Goal: Transaction & Acquisition: Purchase product/service

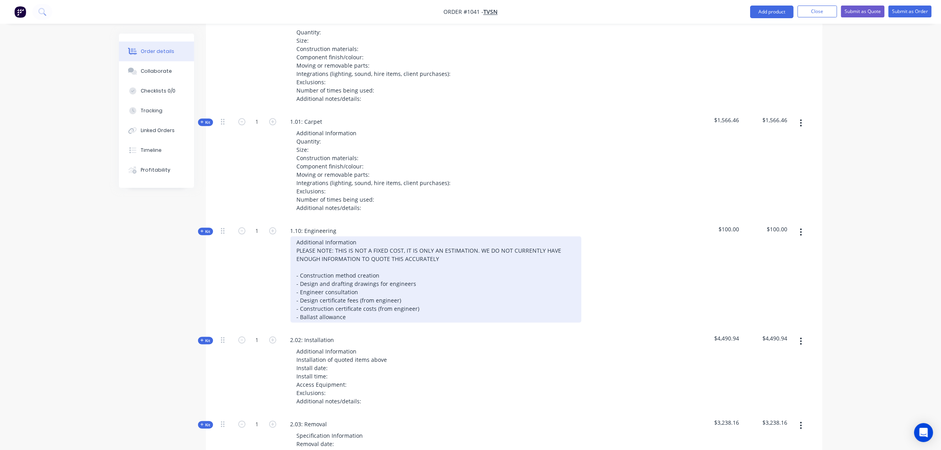
scroll to position [599, 0]
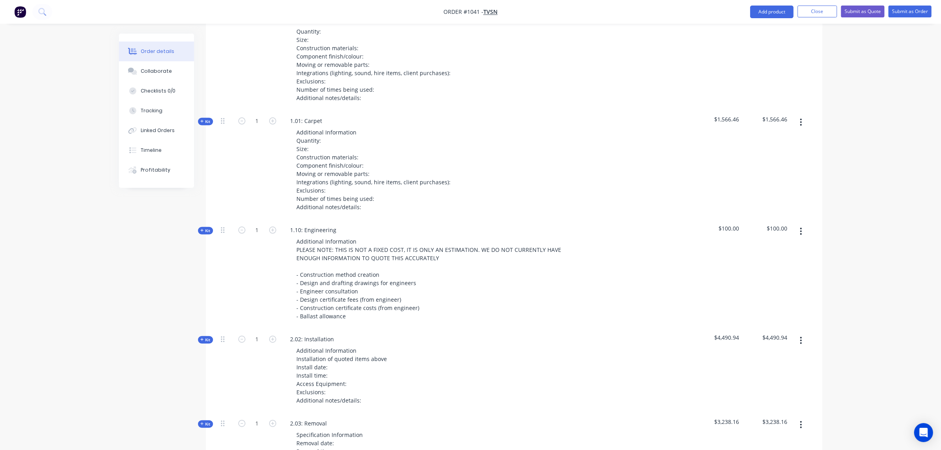
click at [203, 228] on icon "button" at bounding box center [202, 230] width 4 height 4
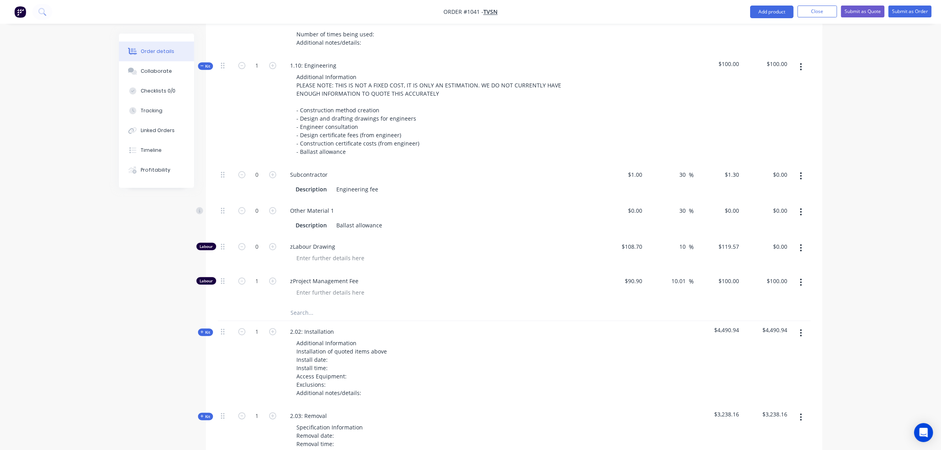
scroll to position [764, 0]
click at [635, 168] on div "$1.00 $1.00" at bounding box center [621, 182] width 49 height 36
click at [637, 168] on input "1" at bounding box center [636, 173] width 18 height 11
type input "$1,750.00"
type input "$2,275.00"
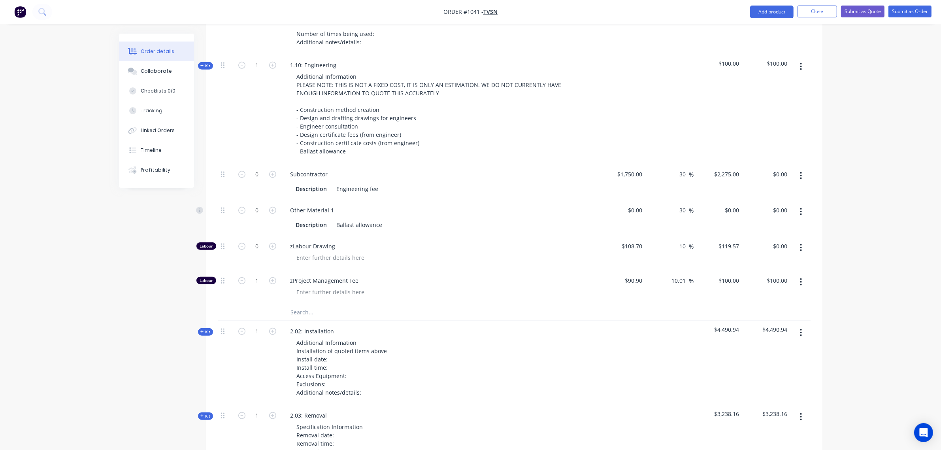
click at [575, 168] on div "Subcontractor" at bounding box center [439, 173] width 310 height 11
click at [256, 275] on input "1" at bounding box center [257, 281] width 21 height 12
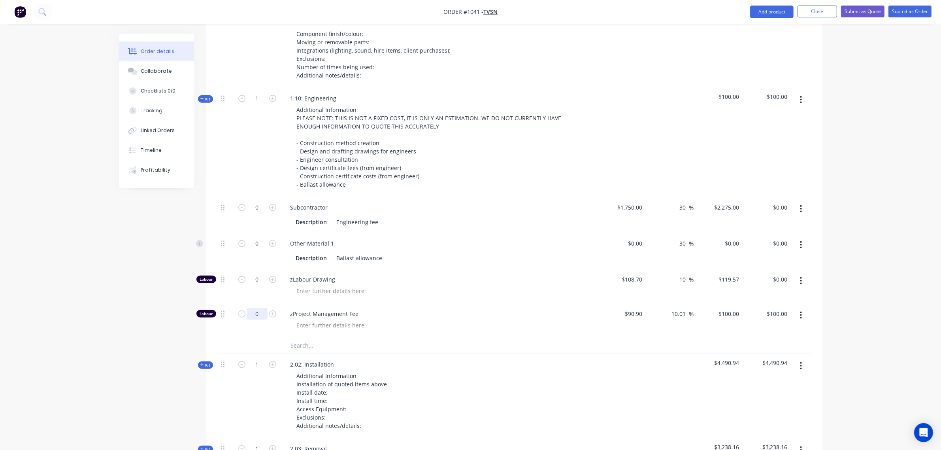
type input "0"
type input "$0.00"
click at [256, 149] on div "1" at bounding box center [257, 142] width 47 height 109
click at [208, 96] on span "Kit" at bounding box center [205, 99] width 10 height 6
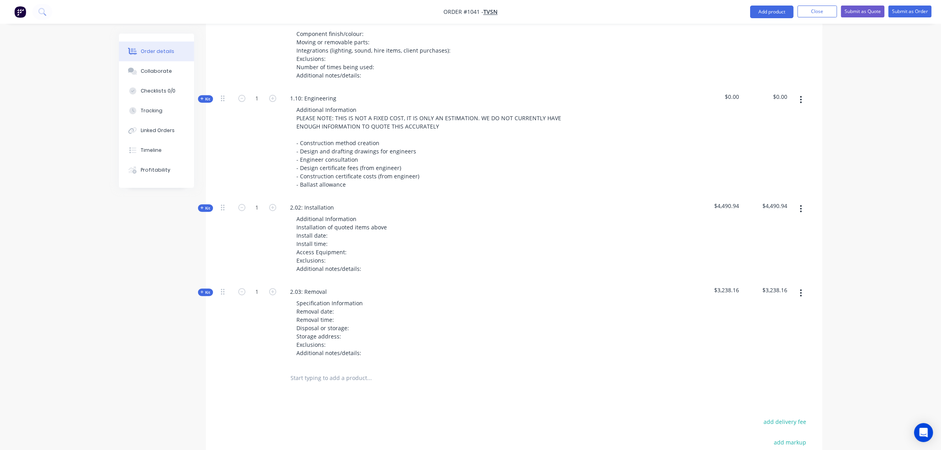
click at [304, 370] on input "text" at bounding box center [370, 378] width 158 height 16
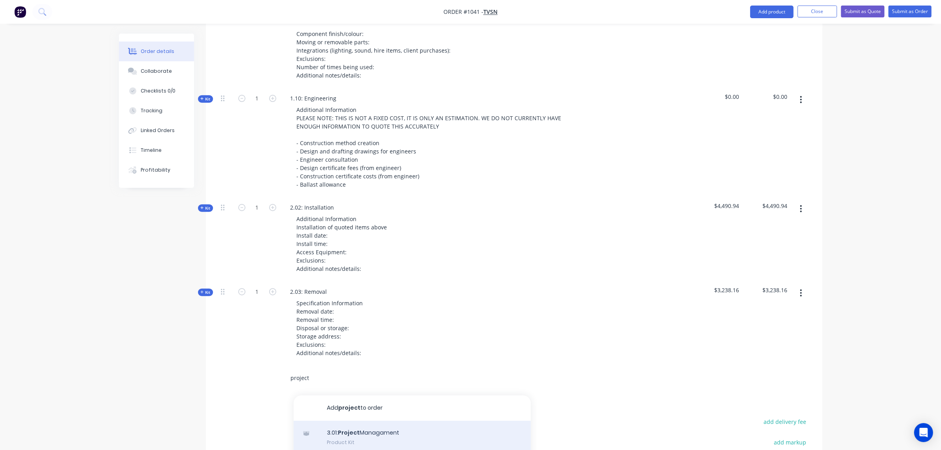
type input "project"
click at [359, 421] on div "3.01: Project Managament Product Kit" at bounding box center [412, 437] width 237 height 33
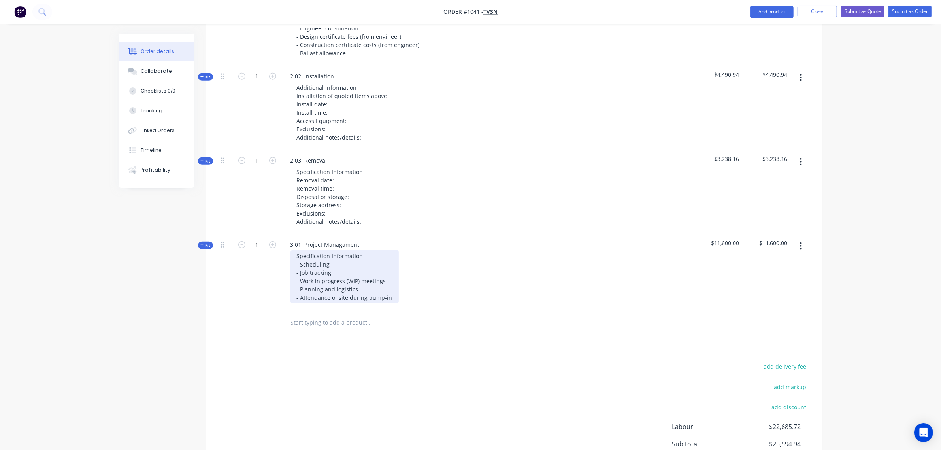
scroll to position [862, 0]
drag, startPoint x: 388, startPoint y: 287, endPoint x: 287, endPoint y: 287, distance: 100.4
click at [287, 287] on div "Specification Information - Scheduling - Job tracking - Work in progress (WIP) …" at bounding box center [439, 276] width 310 height 53
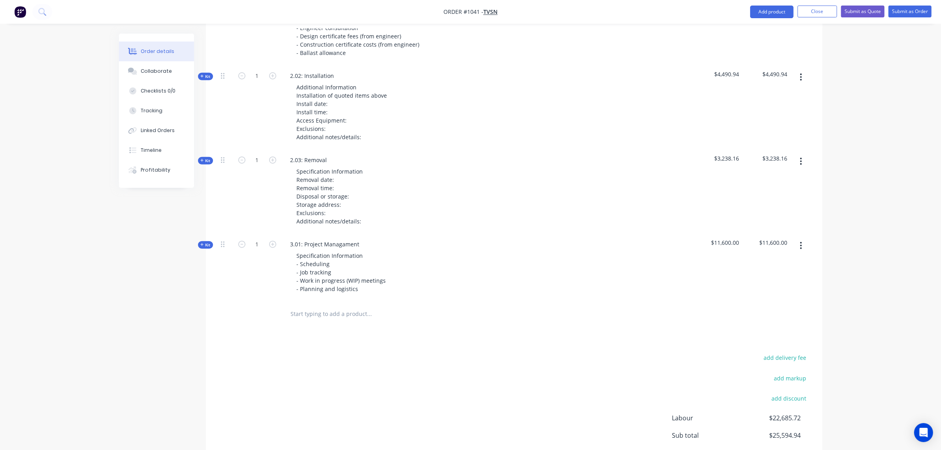
click at [208, 242] on span "Kit" at bounding box center [205, 245] width 10 height 6
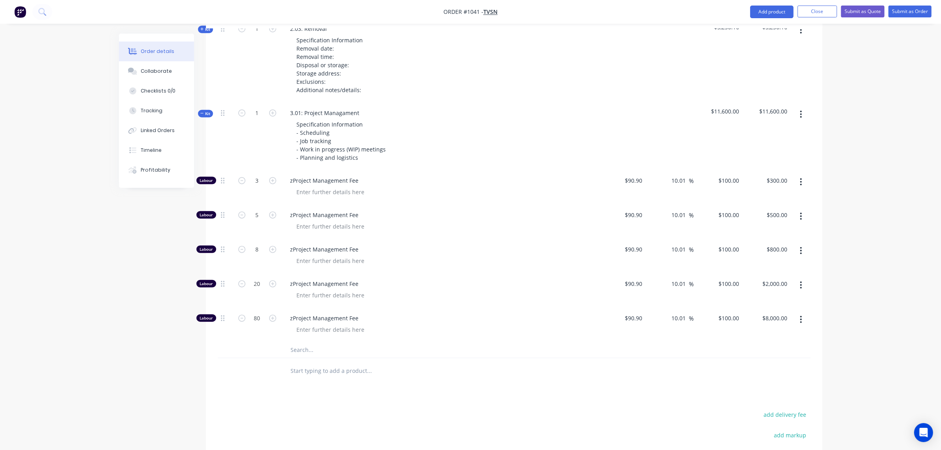
scroll to position [994, 0]
click at [254, 178] on div "3" at bounding box center [257, 186] width 47 height 34
click at [255, 174] on input "3" at bounding box center [257, 180] width 21 height 12
type input "0"
type input "$0.00"
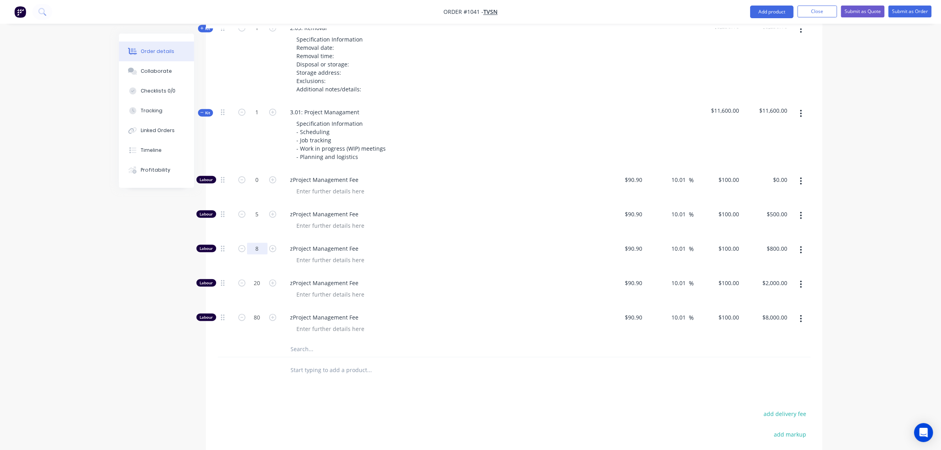
click at [254, 243] on input "8" at bounding box center [257, 249] width 21 height 12
click at [255, 208] on input "5" at bounding box center [257, 214] width 21 height 12
type input "0"
type input "$0.00"
click at [256, 277] on input "20" at bounding box center [257, 283] width 21 height 12
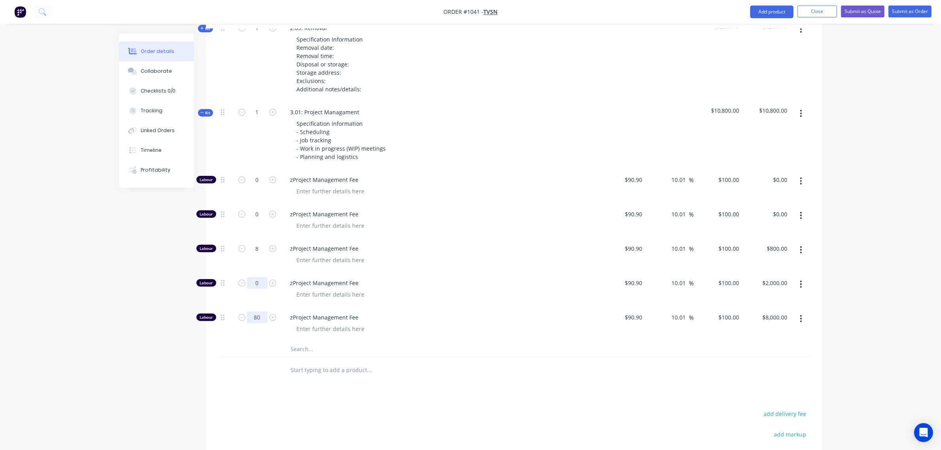
type input "0"
type input "$0.00"
click at [256, 312] on input "80" at bounding box center [257, 318] width 21 height 12
type input "0"
type input "$0.00"
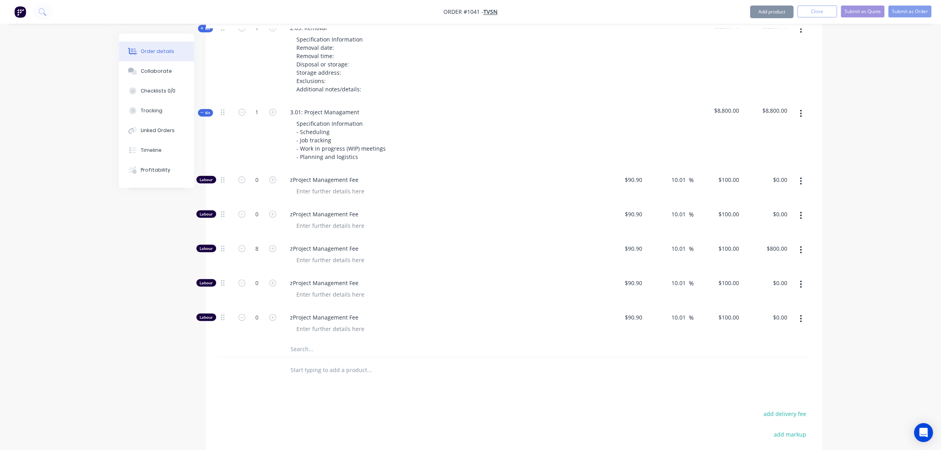
click at [259, 244] on div "8" at bounding box center [257, 255] width 47 height 34
click at [257, 243] on input "8" at bounding box center [257, 249] width 21 height 12
click at [210, 110] on span "Kit" at bounding box center [205, 113] width 10 height 6
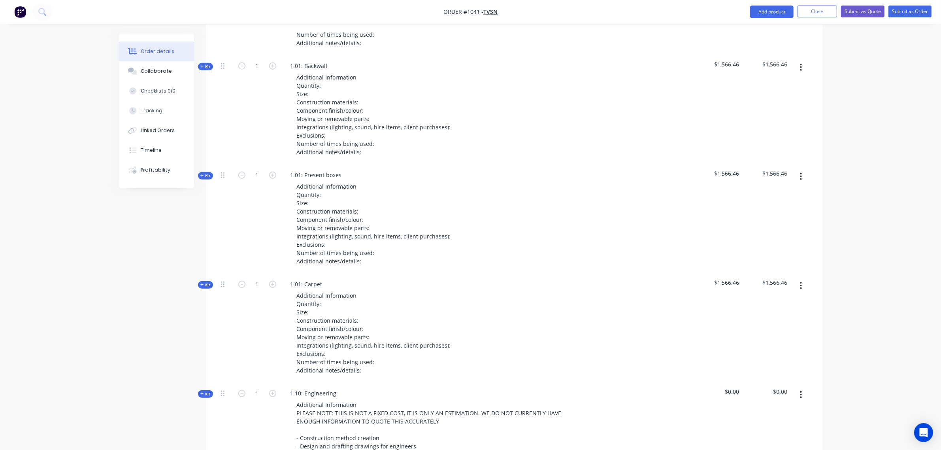
click at [205, 282] on span "Kit" at bounding box center [205, 285] width 10 height 6
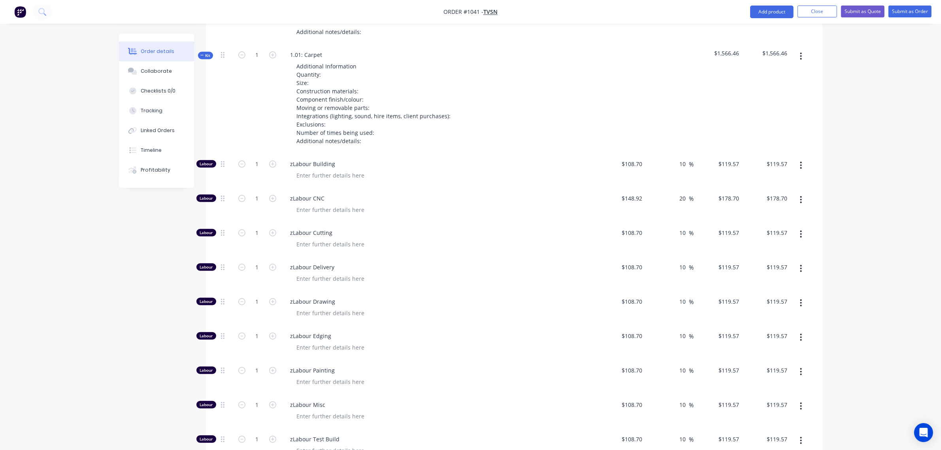
scroll to position [666, 0]
click at [252, 157] on input "1" at bounding box center [257, 163] width 21 height 12
type input "0"
type input "$0.00"
drag, startPoint x: 254, startPoint y: 192, endPoint x: 254, endPoint y: 199, distance: 6.7
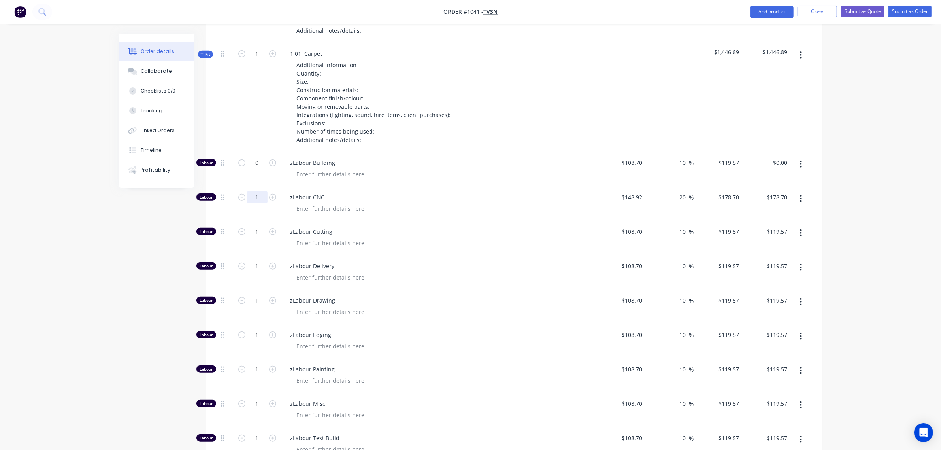
click at [254, 192] on input "1" at bounding box center [257, 197] width 21 height 12
type input "0"
type input "$0.00"
click at [254, 226] on input "1" at bounding box center [257, 232] width 21 height 12
type input "0"
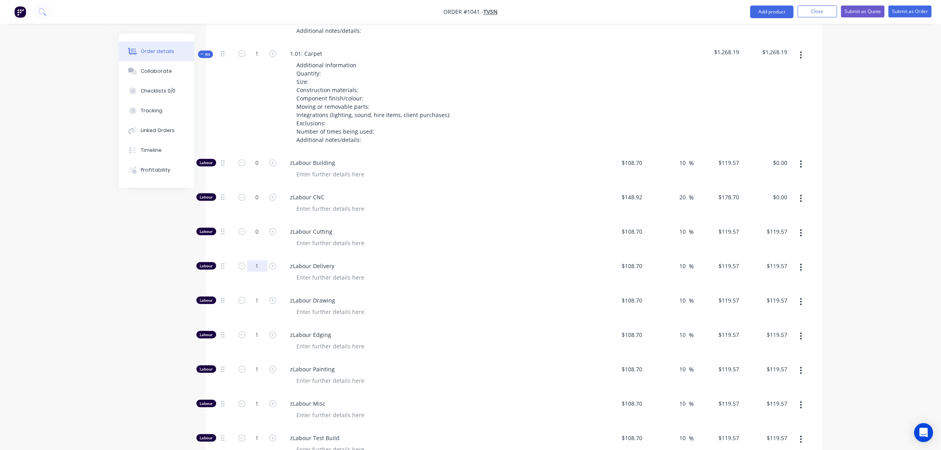
type input "$0.00"
click at [255, 260] on input "1" at bounding box center [257, 266] width 21 height 12
type input "0"
type input "$0.00"
click at [254, 295] on input "1" at bounding box center [257, 301] width 21 height 12
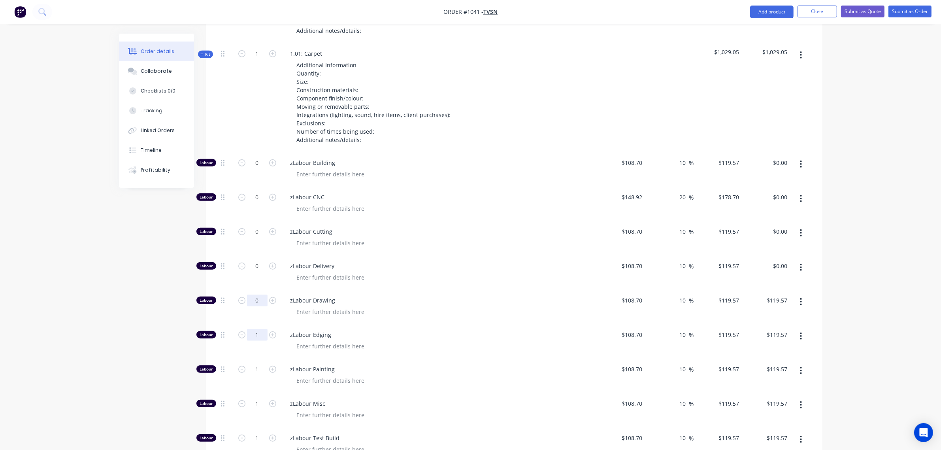
type input "0"
type input "$0.00"
click at [254, 329] on input "1" at bounding box center [257, 335] width 21 height 12
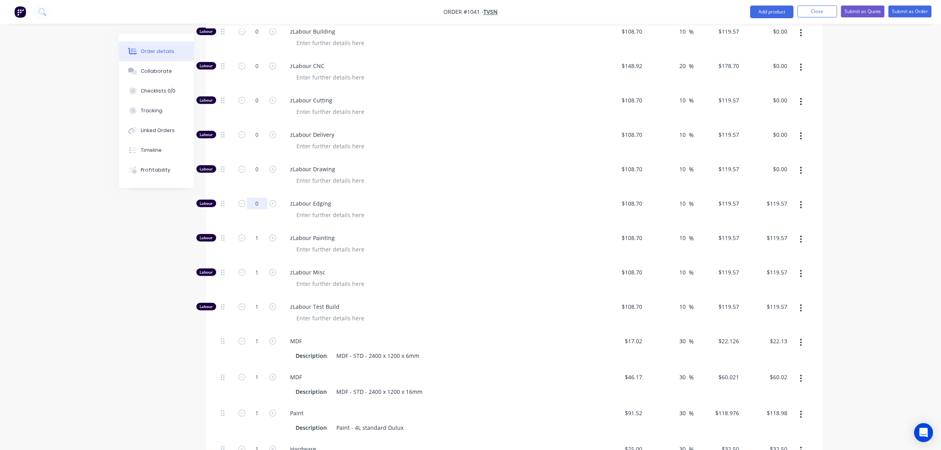
scroll to position [798, 0]
type input "0"
type input "$0.00"
click at [253, 232] on input "1" at bounding box center [257, 238] width 21 height 12
type input "0"
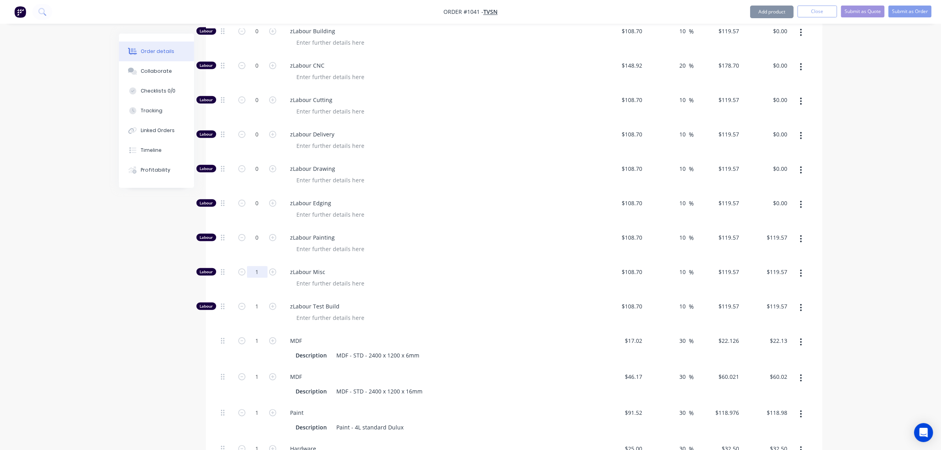
type input "$0.00"
click at [253, 266] on input "1" at bounding box center [257, 272] width 21 height 12
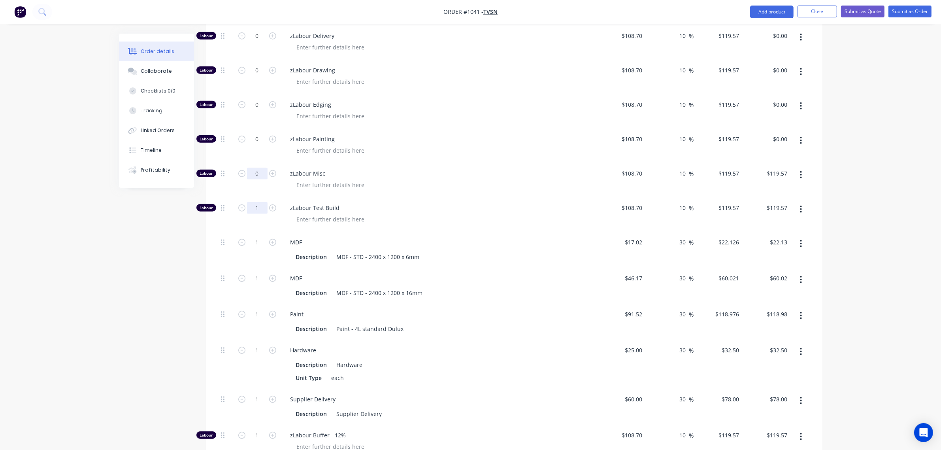
type input "0"
type input "$0.00"
click at [255, 202] on input "1" at bounding box center [257, 208] width 21 height 12
type input "0"
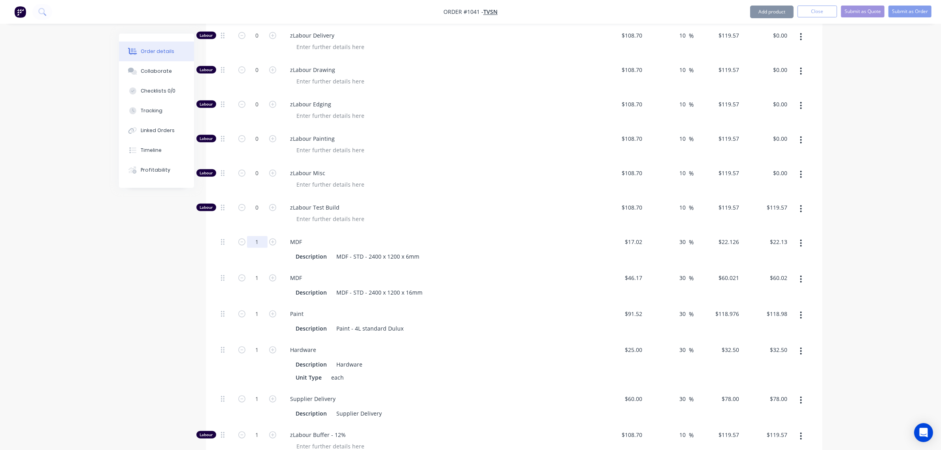
type input "$0.00"
click at [256, 236] on input "1" at bounding box center [257, 242] width 21 height 12
type input "0"
type input "$0.00"
drag, startPoint x: 253, startPoint y: 266, endPoint x: 256, endPoint y: 279, distance: 14.2
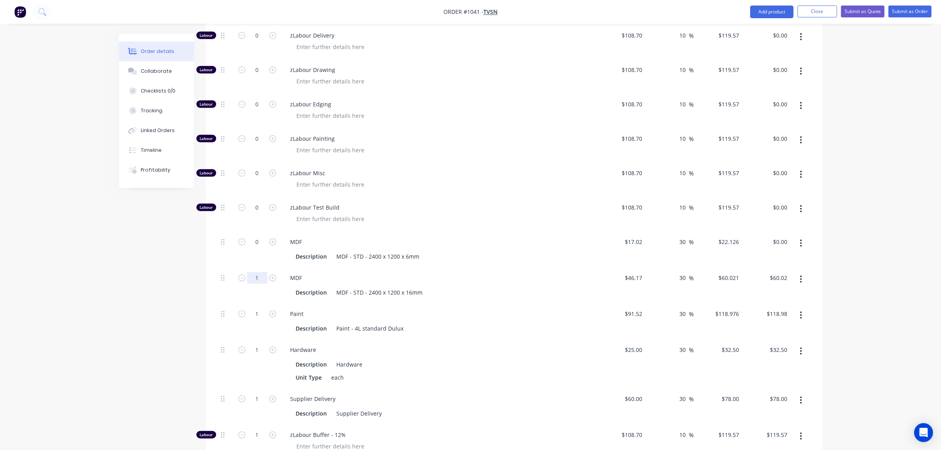
click at [253, 272] on input "1" at bounding box center [257, 278] width 21 height 12
type input "0"
type input "$0.00"
click at [255, 308] on input "1" at bounding box center [257, 314] width 21 height 12
type input "0"
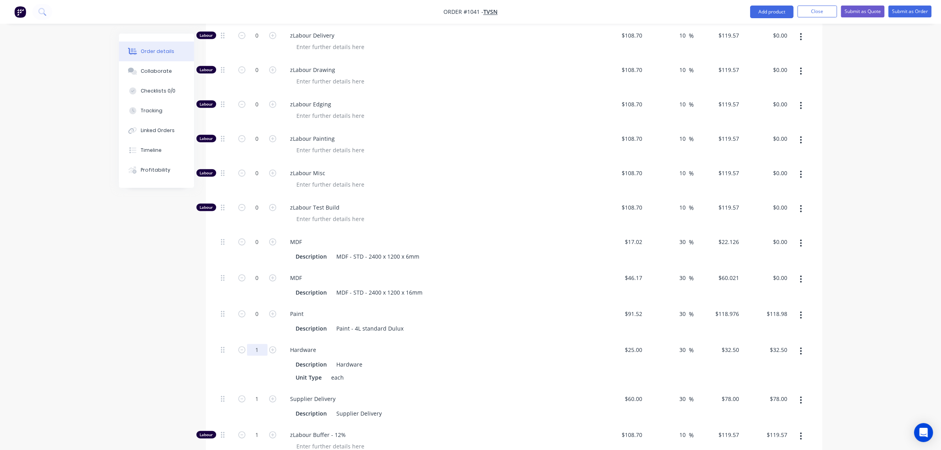
type input "$0.00"
click at [252, 344] on input "1" at bounding box center [257, 350] width 21 height 12
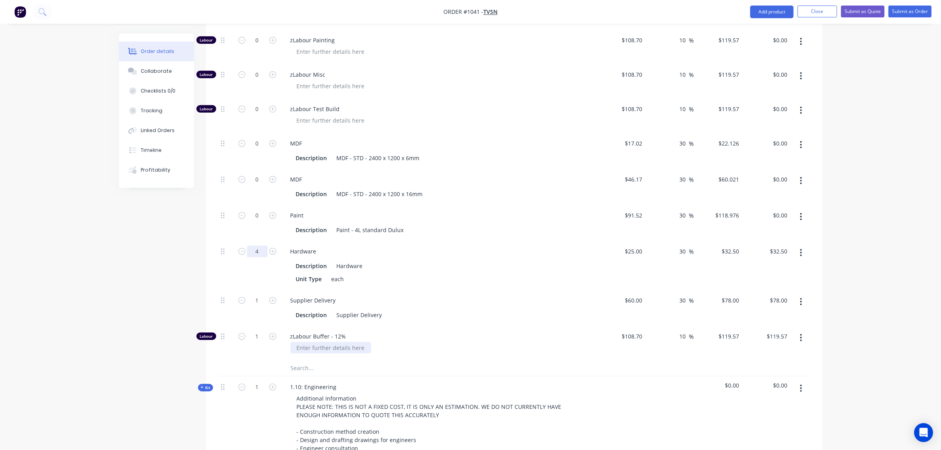
scroll to position [995, 0]
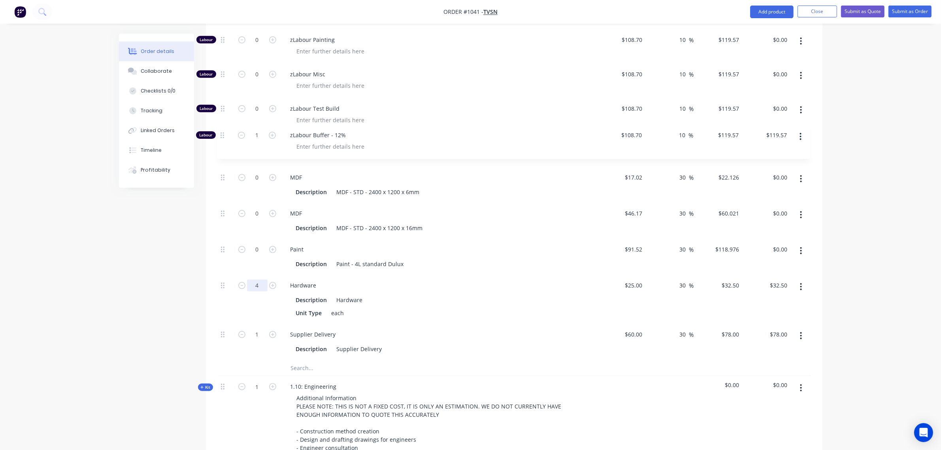
drag, startPoint x: 221, startPoint y: 327, endPoint x: 221, endPoint y: 131, distance: 195.7
click at [221, 131] on div "Labour 0 zLabour Building $108.70 $108.70 10 10 % $119.57 $119.57 $0.00 $0.00 L…" at bounding box center [514, 91] width 593 height 537
type input "4"
type input "$130.00"
click at [253, 137] on input "1" at bounding box center [257, 143] width 21 height 12
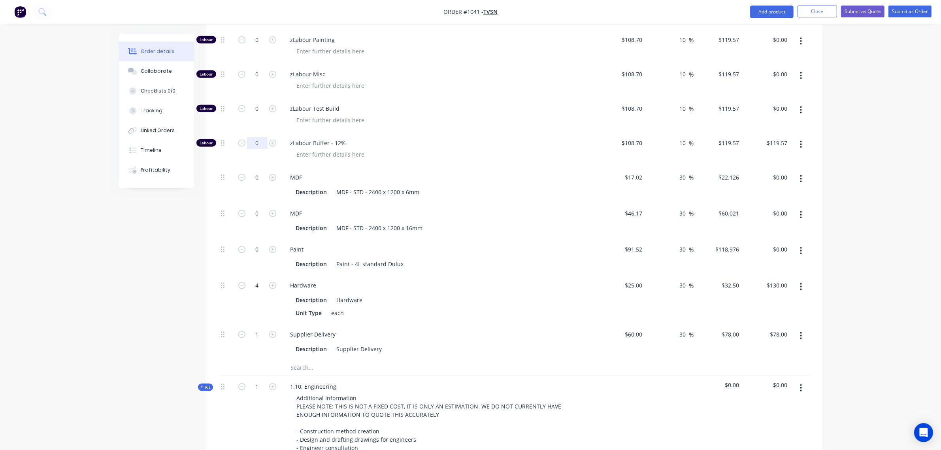
type input "0"
type input "$0.00"
click at [307, 360] on input "text" at bounding box center [370, 368] width 158 height 16
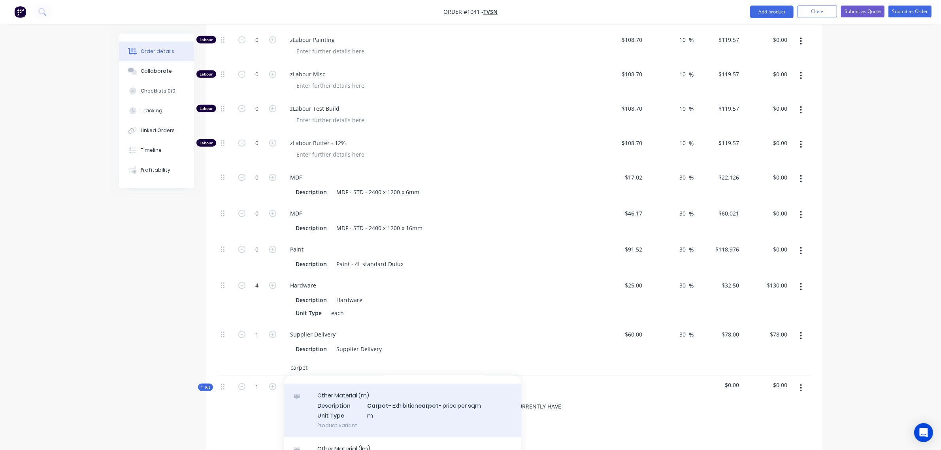
type input "carpet"
click at [398, 404] on div "Other Material (m) Description Carpet - Exhibition carpet - price per sqm Unit …" at bounding box center [402, 410] width 237 height 53
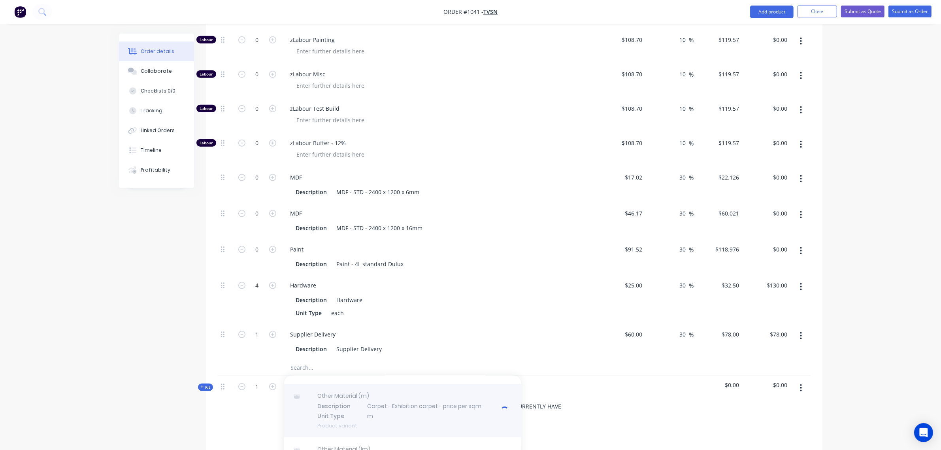
scroll to position [132, 0]
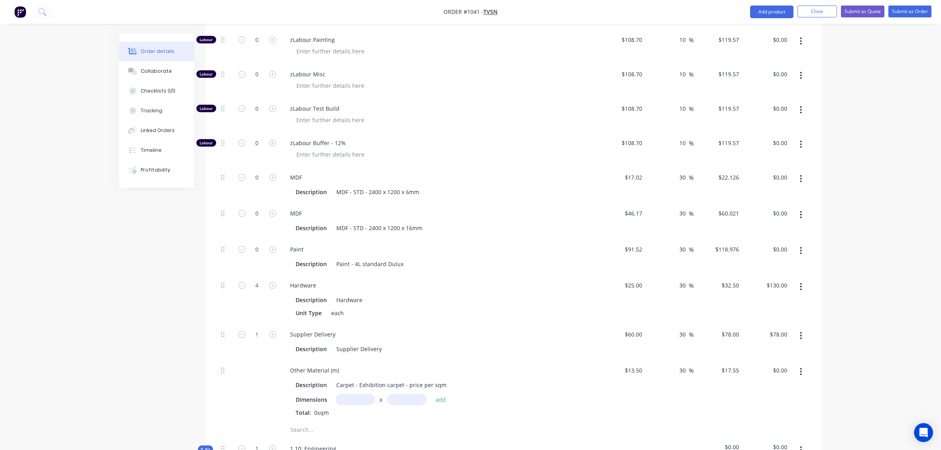
click at [365, 394] on input "text" at bounding box center [356, 399] width 40 height 11
type input "2.4m"
click at [411, 394] on input "text" at bounding box center [407, 399] width 40 height 11
type input "4"
type input "5"
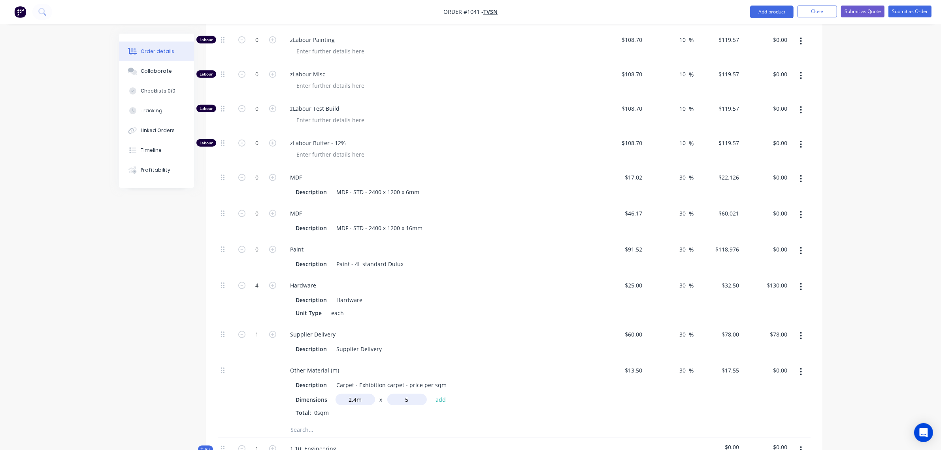
click at [432, 394] on button "add" at bounding box center [441, 399] width 19 height 11
type input "$210.60"
click at [636, 364] on input "13.5" at bounding box center [634, 369] width 21 height 11
click at [637, 364] on input "13.5" at bounding box center [638, 369] width 15 height 11
type input "$18.00"
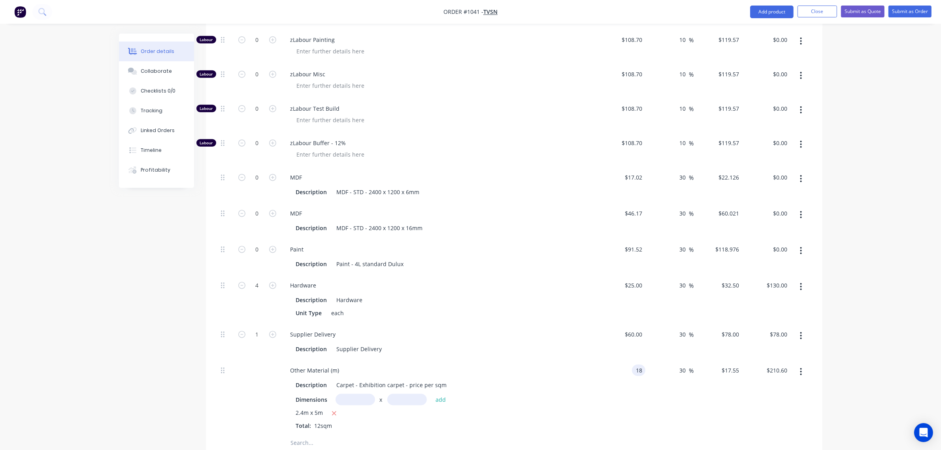
type input "$23.40"
type input "$280.80"
click at [576, 324] on div "Supplier Delivery Description Supplier Delivery" at bounding box center [439, 342] width 316 height 36
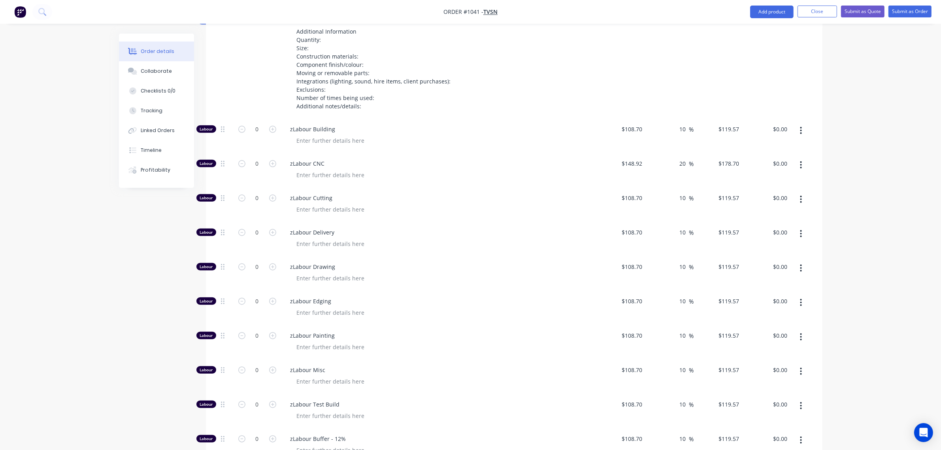
scroll to position [699, 0]
click at [255, 193] on input "0" at bounding box center [257, 199] width 21 height 12
click at [257, 365] on input "0" at bounding box center [257, 371] width 21 height 12
type input "1"
type input "$119.57"
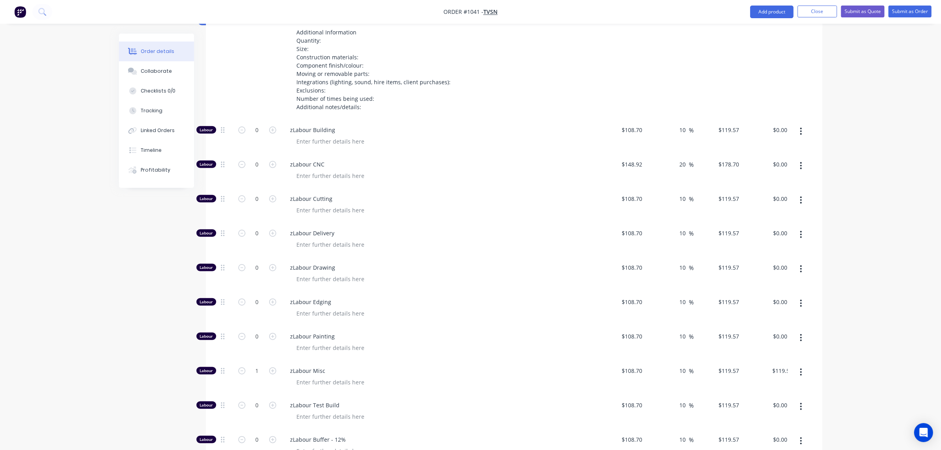
click at [520, 298] on span "zLabour Edging" at bounding box center [443, 302] width 304 height 8
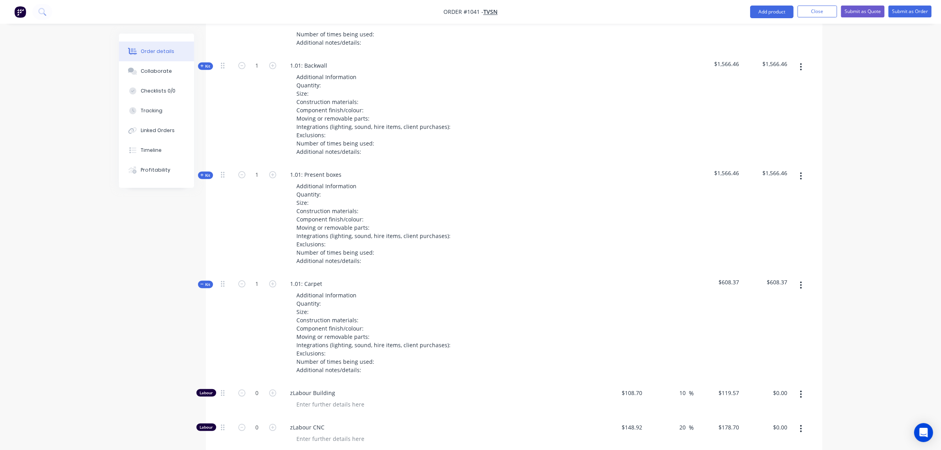
scroll to position [436, 0]
click at [206, 282] on span "Kit" at bounding box center [205, 285] width 10 height 6
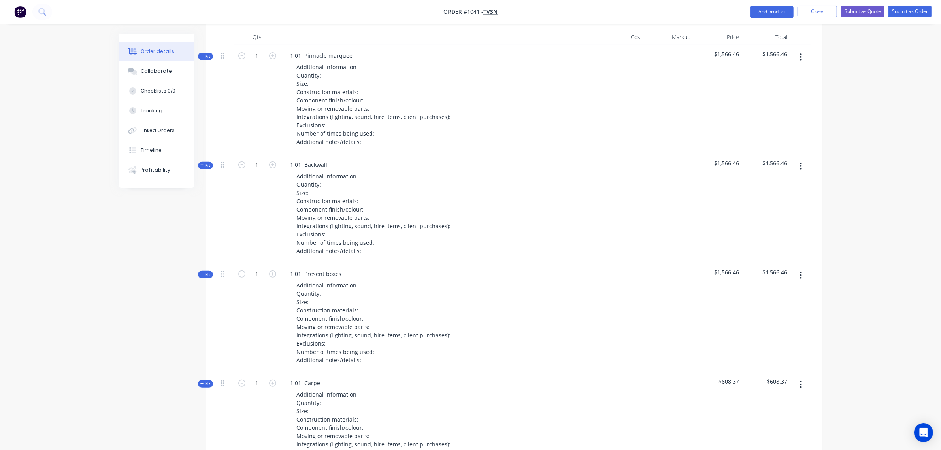
click at [206, 272] on span "Kit" at bounding box center [205, 275] width 10 height 6
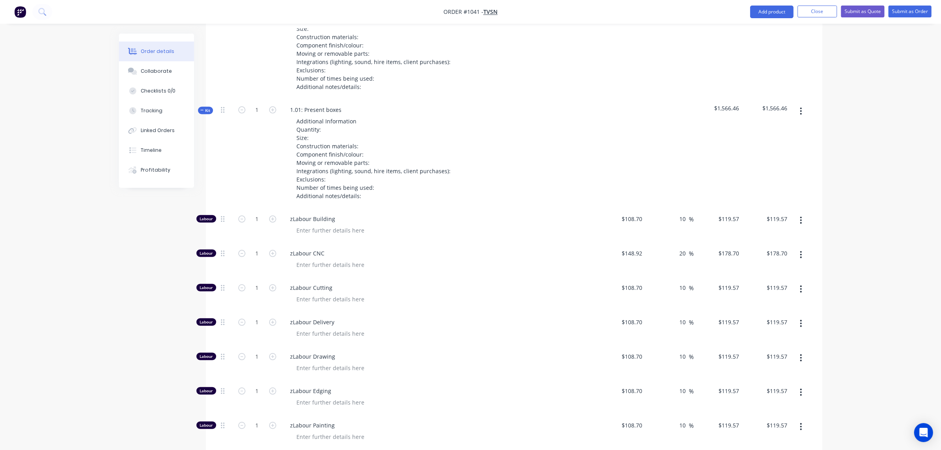
scroll to position [501, 0]
click at [254, 213] on input "1" at bounding box center [257, 219] width 21 height 12
type input "2"
type input "$239.14"
click at [251, 247] on input "1" at bounding box center [257, 253] width 21 height 12
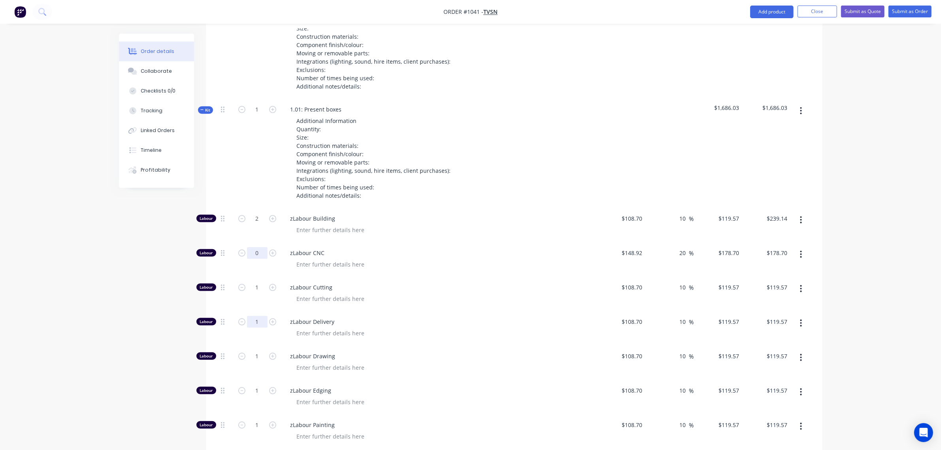
type input "0"
type input "$0.00"
click at [253, 316] on input "1" at bounding box center [257, 322] width 21 height 12
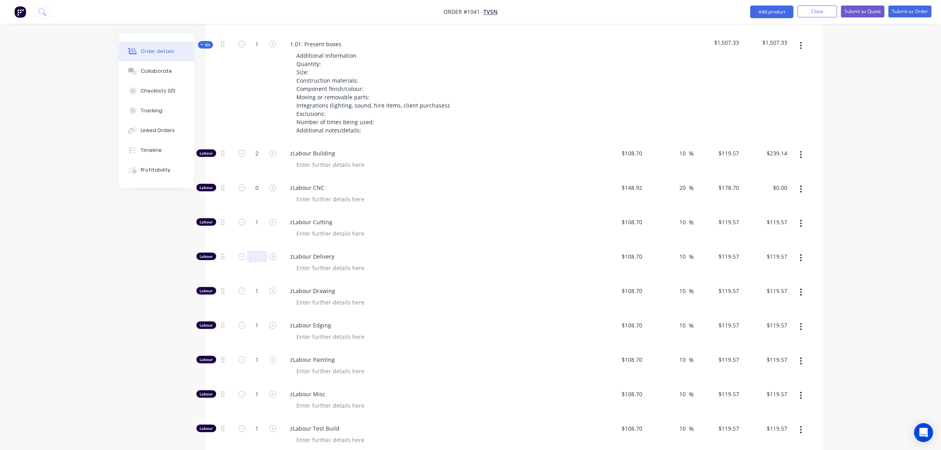
scroll to position [567, 0]
type input "0.5"
type input "$59.79"
click at [256, 284] on input "1" at bounding box center [257, 290] width 21 height 12
click at [251, 319] on input "1" at bounding box center [257, 325] width 21 height 12
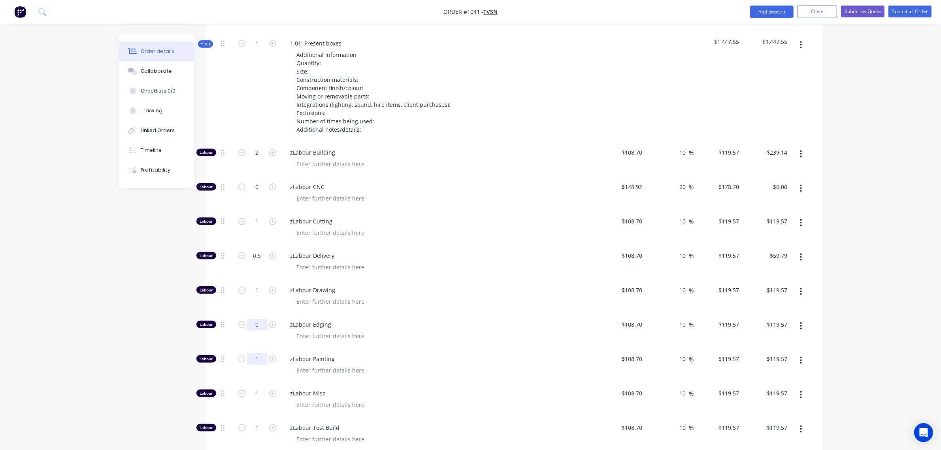
type input "0"
type input "$0.00"
click at [257, 353] on input "1" at bounding box center [257, 359] width 21 height 12
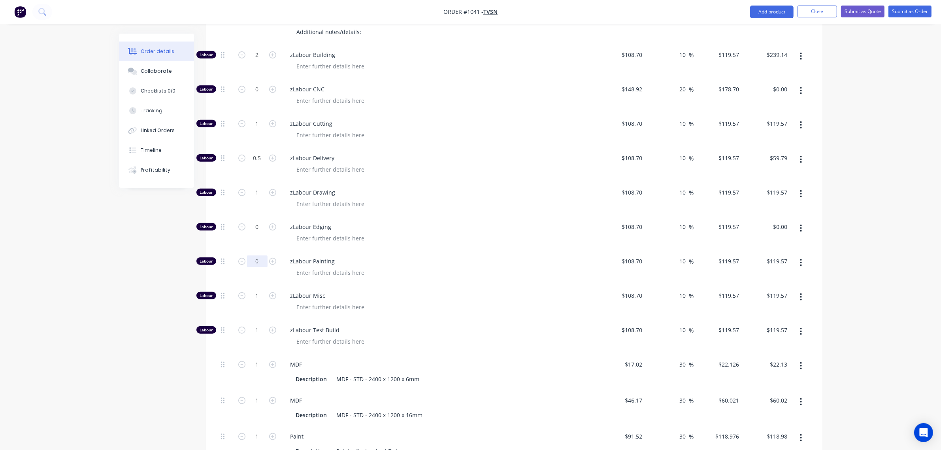
scroll to position [665, 0]
type input "0"
type input "$0.00"
click at [250, 324] on input "1" at bounding box center [257, 330] width 21 height 12
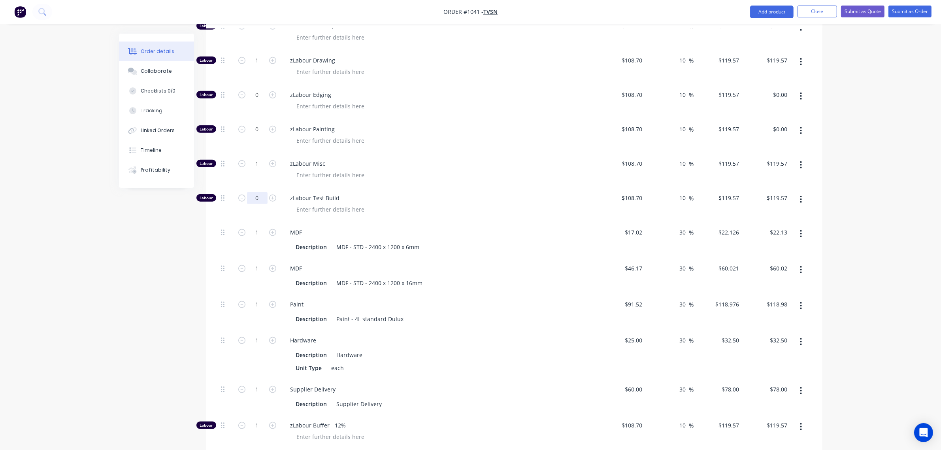
scroll to position [797, 0]
type input "0"
type input "$0.00"
click at [254, 262] on input "1" at bounding box center [257, 268] width 21 height 12
type input "2"
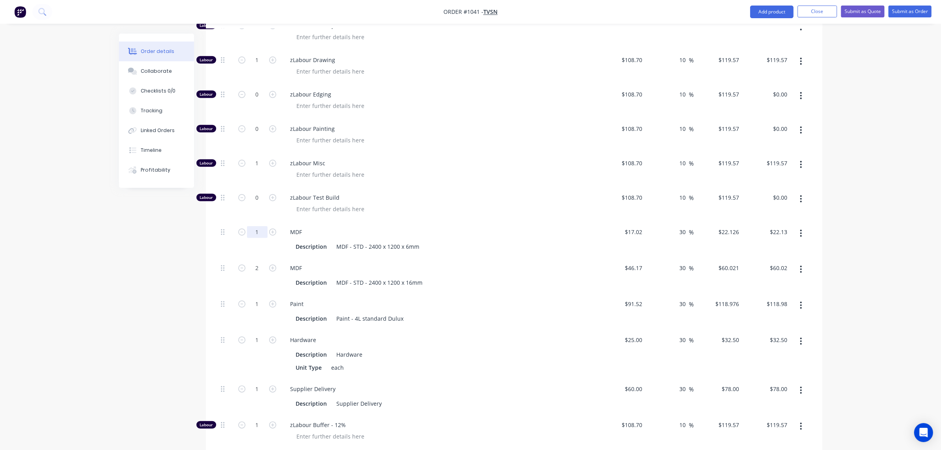
type input "$120.04"
click at [258, 226] on input "1" at bounding box center [257, 232] width 21 height 12
click at [261, 226] on input "2" at bounding box center [257, 232] width 21 height 12
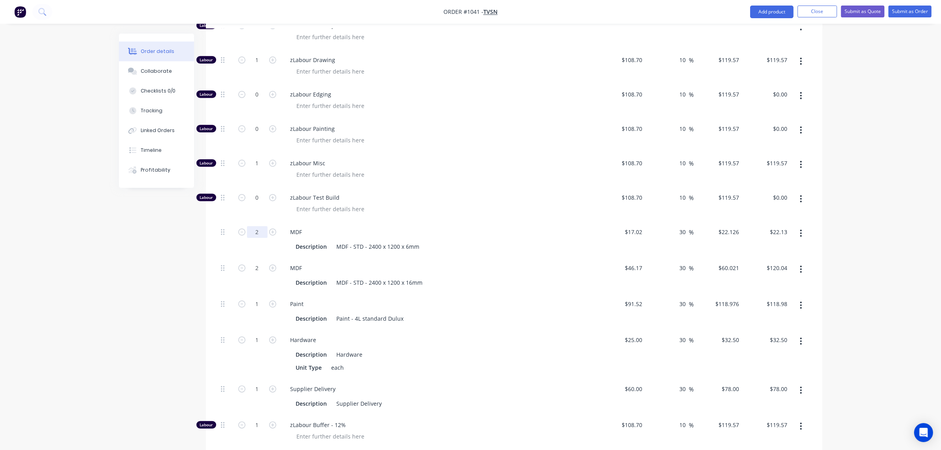
click at [261, 226] on input "2" at bounding box center [257, 232] width 21 height 12
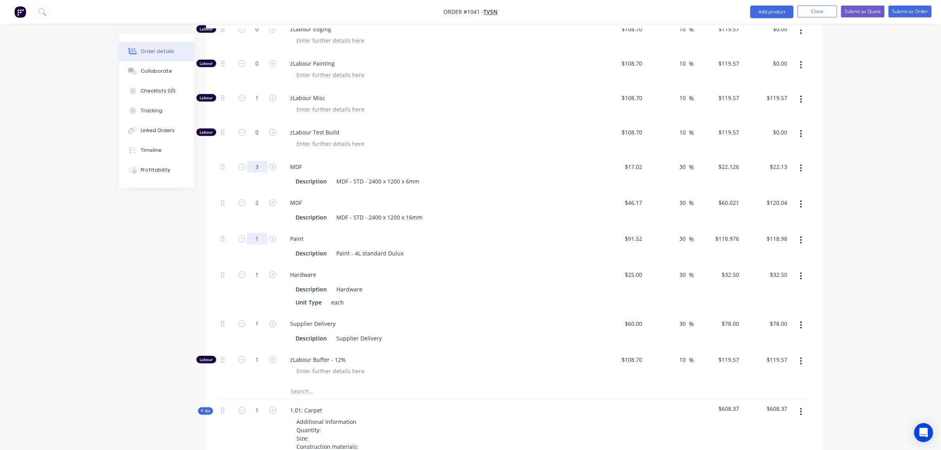
scroll to position [863, 0]
type input "3"
type input "$66.38"
click at [298, 383] on input "text" at bounding box center [370, 391] width 158 height 16
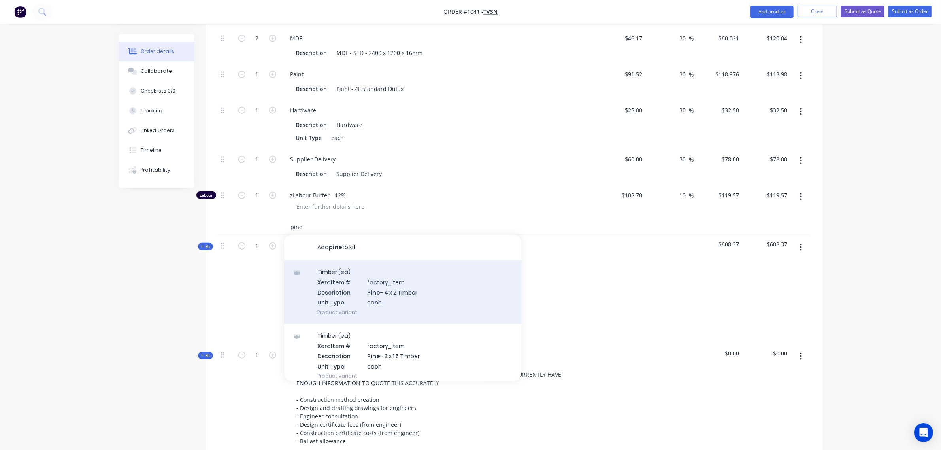
scroll to position [1028, 0]
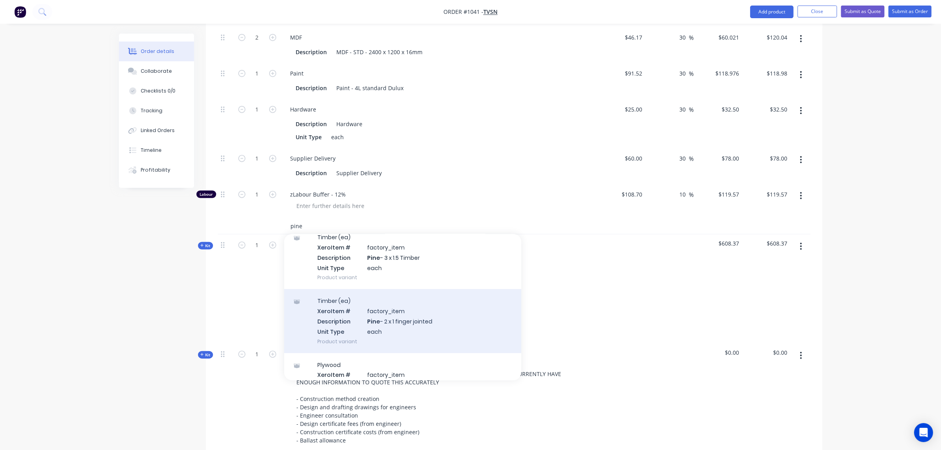
type input "pine"
click at [396, 317] on div "Timber (ea) Xero Item # factory_item Description Pine - 2 x 1 finger jointed Un…" at bounding box center [402, 321] width 237 height 64
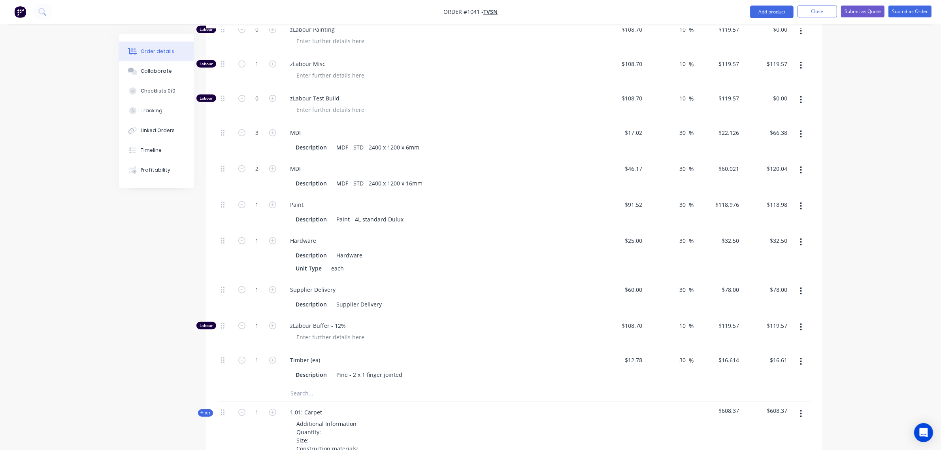
scroll to position [896, 0]
click at [257, 355] on input "1" at bounding box center [257, 361] width 21 height 12
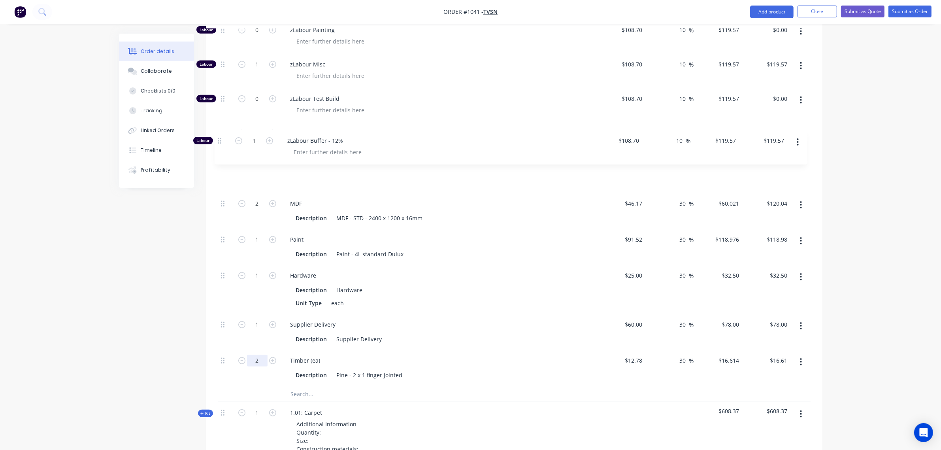
drag, startPoint x: 222, startPoint y: 317, endPoint x: 220, endPoint y: 123, distance: 194.1
click at [220, 123] on div "Labour 2 zLabour Building $108.70 $108.70 10 10 % $119.57 $119.57 $239.14 $239.…" at bounding box center [514, 99] width 593 height 573
type input "2"
type input "$33.23"
click at [252, 127] on input "1" at bounding box center [257, 133] width 21 height 12
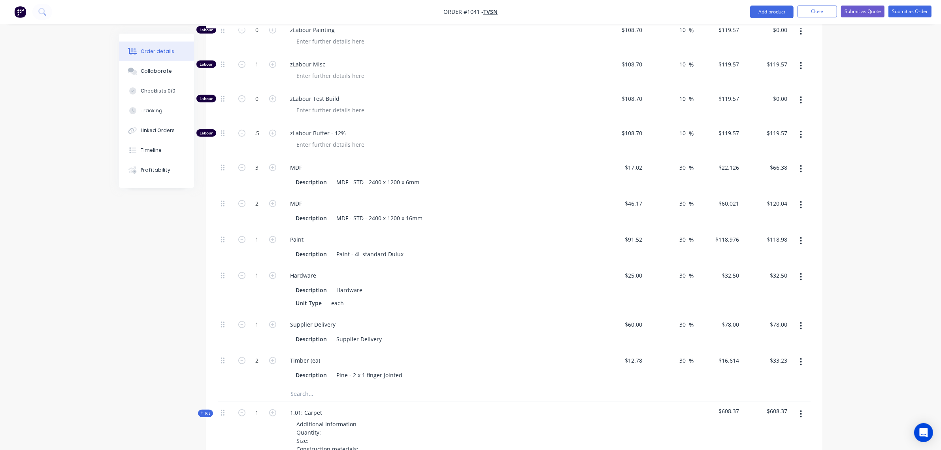
type input "0.5"
type input "$59.79"
click at [308, 386] on input "text" at bounding box center [370, 394] width 158 height 16
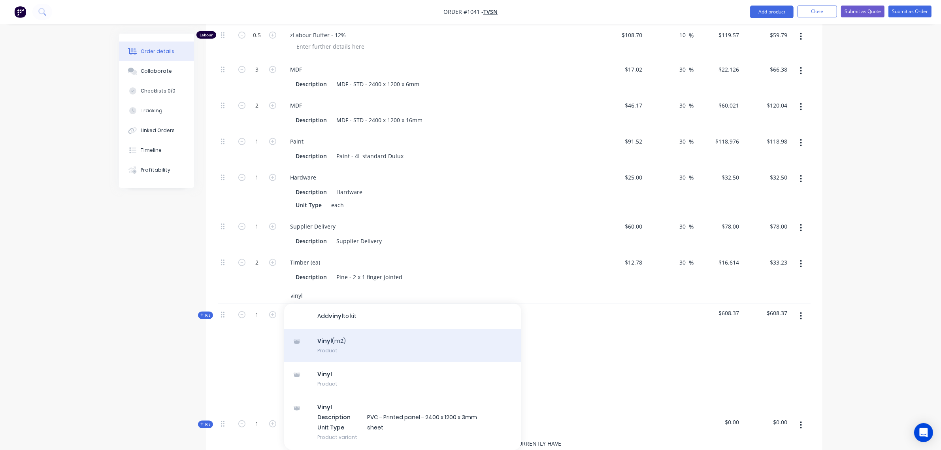
scroll to position [995, 0]
type input "vinyl"
click at [345, 334] on div "Vinyl (m2) Product" at bounding box center [402, 345] width 237 height 33
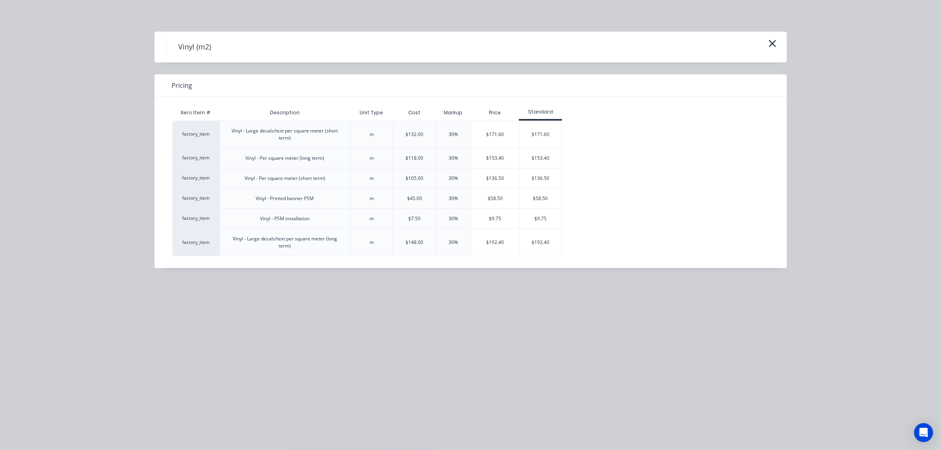
click at [493, 177] on div "$136.50" at bounding box center [496, 178] width 48 height 20
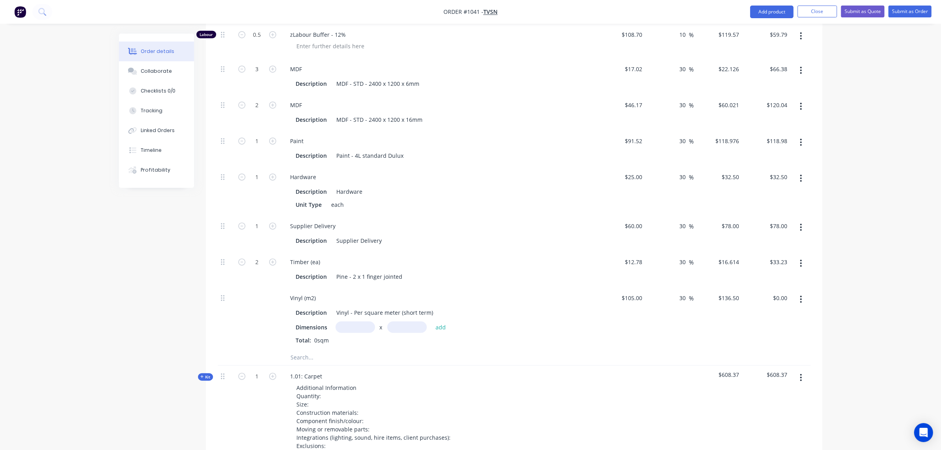
click at [345, 321] on input "text" at bounding box center [356, 326] width 40 height 11
type input "10"
click at [432, 322] on button "add" at bounding box center [441, 327] width 19 height 11
click at [340, 321] on input "text" at bounding box center [356, 326] width 40 height 11
type input "10m"
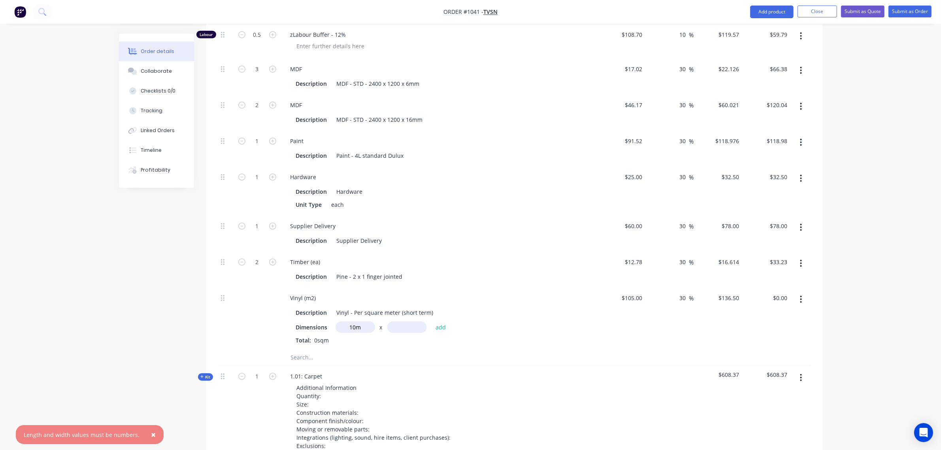
click at [406, 321] on input "text" at bounding box center [407, 326] width 40 height 11
type input "1"
click at [432, 322] on button "add" at bounding box center [441, 327] width 19 height 11
type input "$1,365.00"
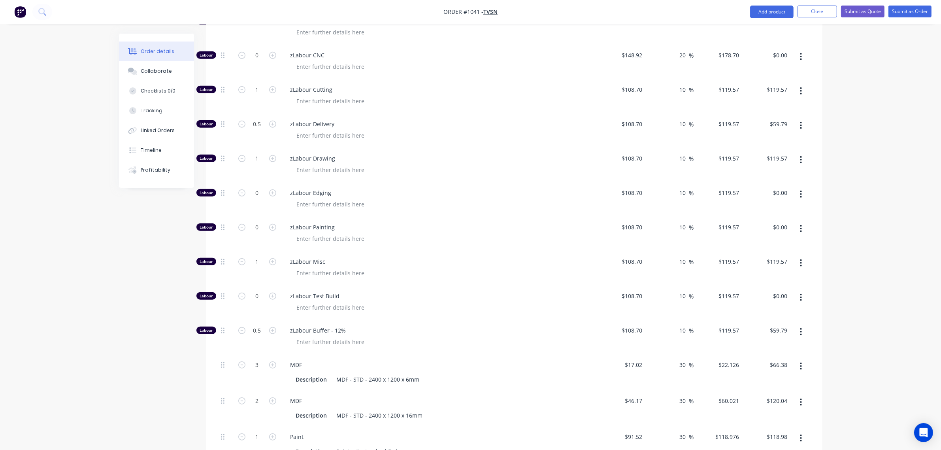
scroll to position [699, 0]
click at [256, 256] on input "1" at bounding box center [257, 262] width 21 height 12
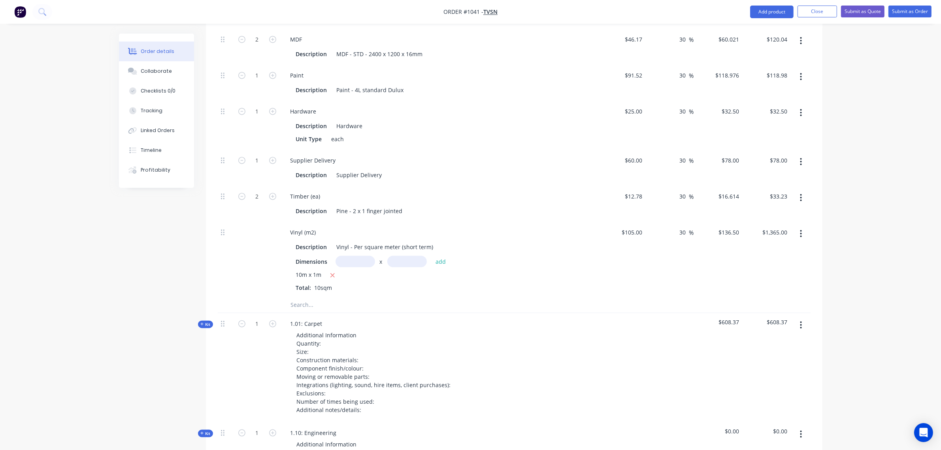
scroll to position [1061, 0]
type input "2"
type input "$239.14"
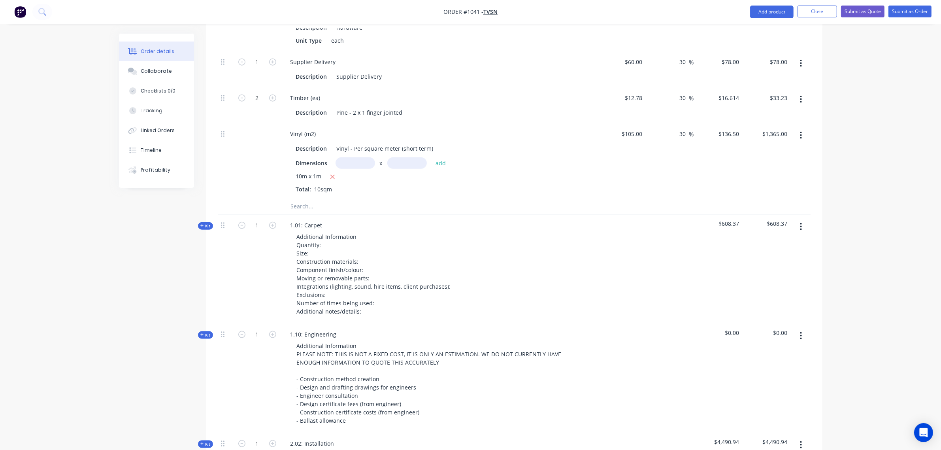
scroll to position [1159, 0]
click at [325, 198] on input "text" at bounding box center [370, 206] width 158 height 16
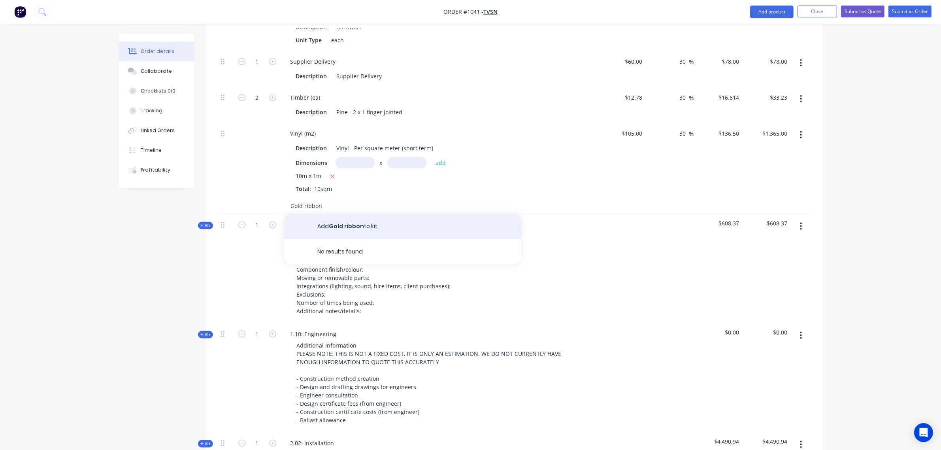
type input "Gold ribbon"
click at [349, 216] on button "Add Gold ribbon to kit" at bounding box center [402, 226] width 237 height 25
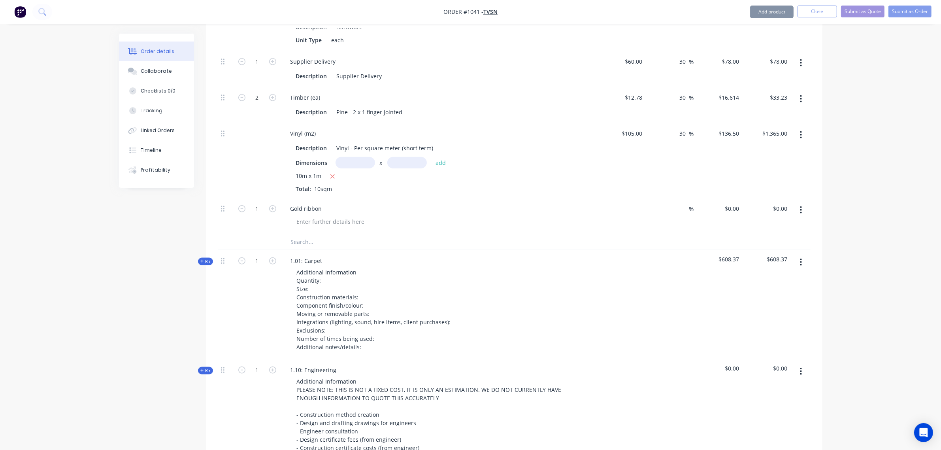
click at [631, 200] on div "$0.00" at bounding box center [621, 216] width 49 height 36
type input "$50.00"
click at [541, 172] on div "10m x 1m Total: 10sqm" at bounding box center [439, 182] width 286 height 21
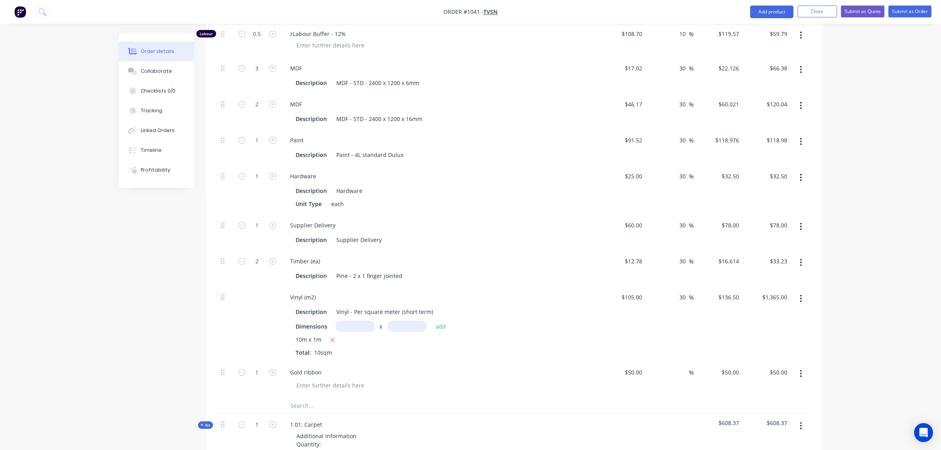
scroll to position [995, 0]
click at [259, 171] on input "1" at bounding box center [257, 177] width 21 height 12
type input "2"
type input "$65.00"
click at [254, 135] on input "1" at bounding box center [257, 141] width 21 height 12
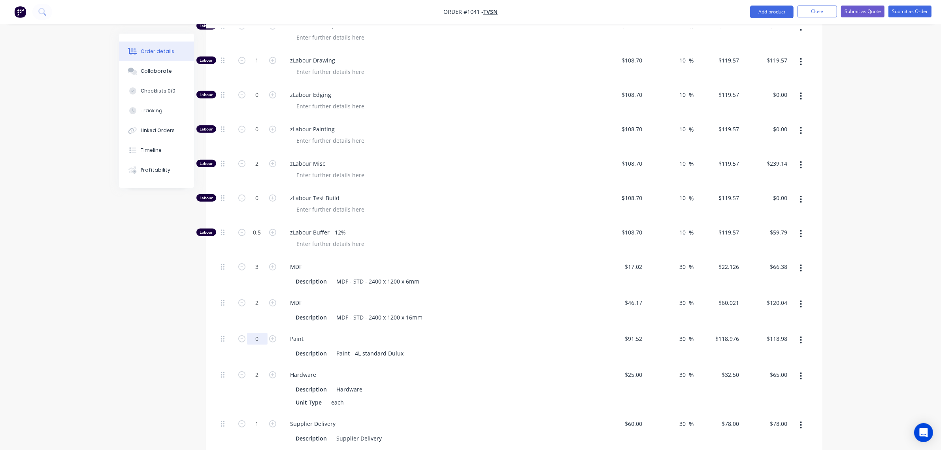
type input "0"
type input "$0.00"
click at [432, 169] on div at bounding box center [443, 174] width 304 height 11
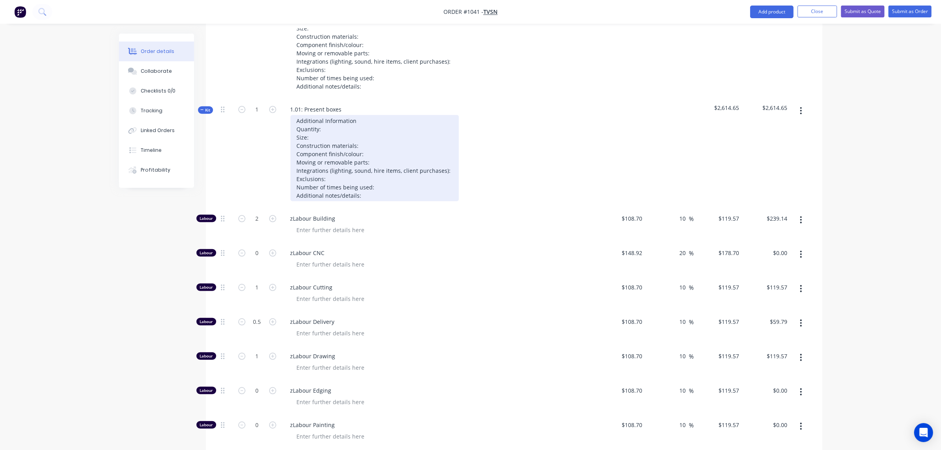
scroll to position [501, 0]
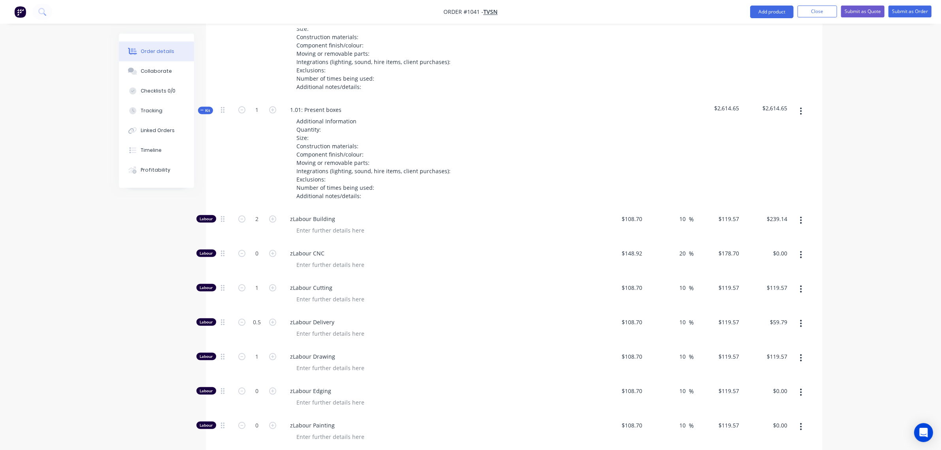
click at [206, 108] on span "Kit" at bounding box center [205, 111] width 10 height 6
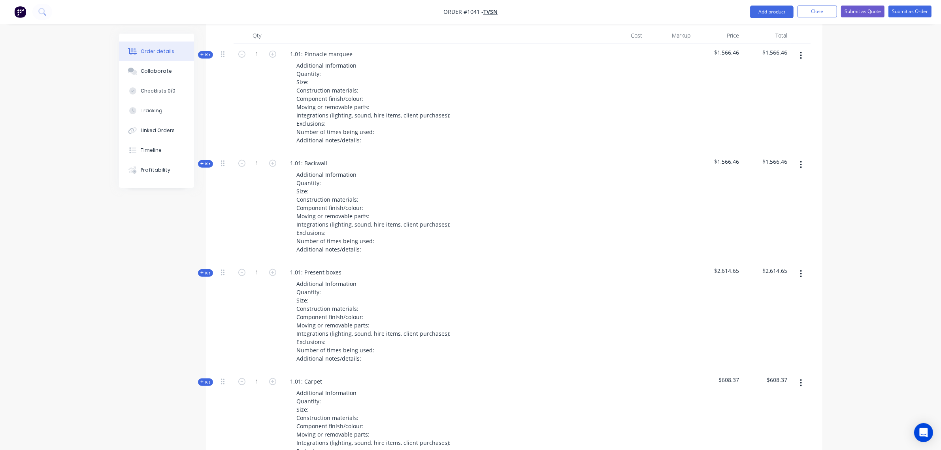
scroll to position [337, 0]
click at [208, 162] on span "Kit" at bounding box center [205, 165] width 10 height 6
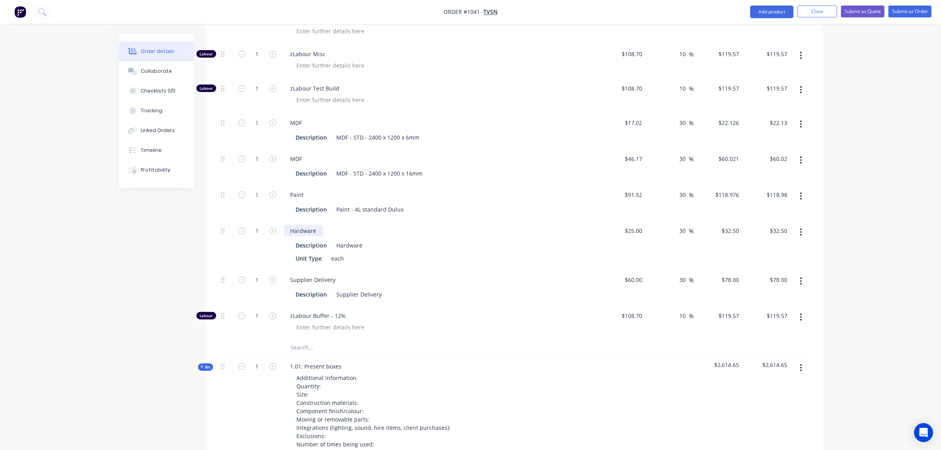
scroll to position [798, 0]
click at [309, 339] on input "text" at bounding box center [370, 347] width 158 height 16
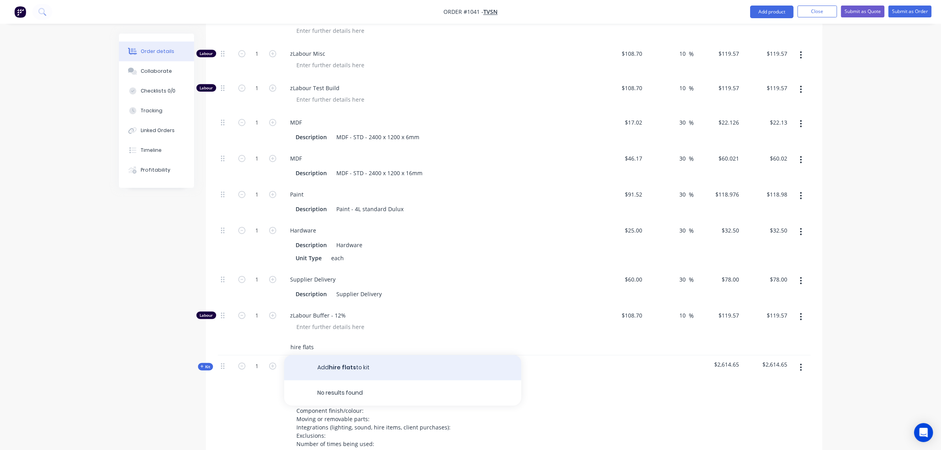
type input "hire flats"
click at [338, 359] on button "Add hire flats to kit" at bounding box center [402, 367] width 237 height 25
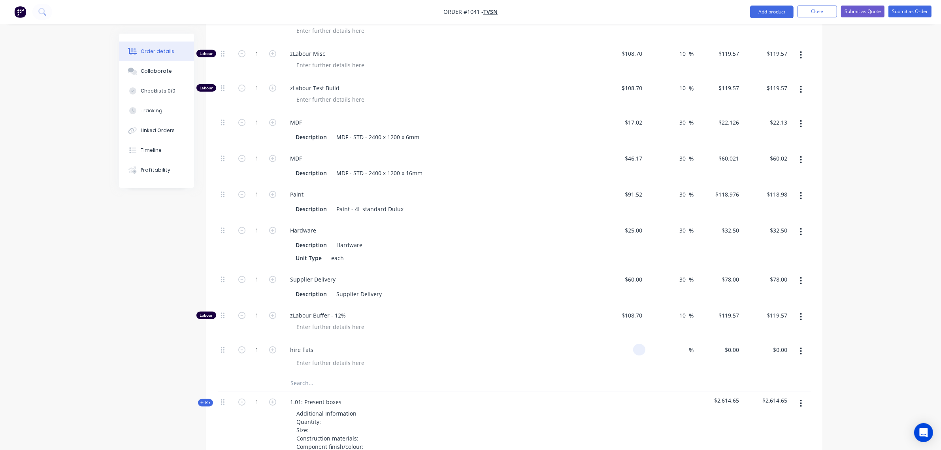
click at [629, 339] on div at bounding box center [621, 357] width 49 height 36
type input "$75.00"
click at [680, 344] on input at bounding box center [684, 349] width 9 height 11
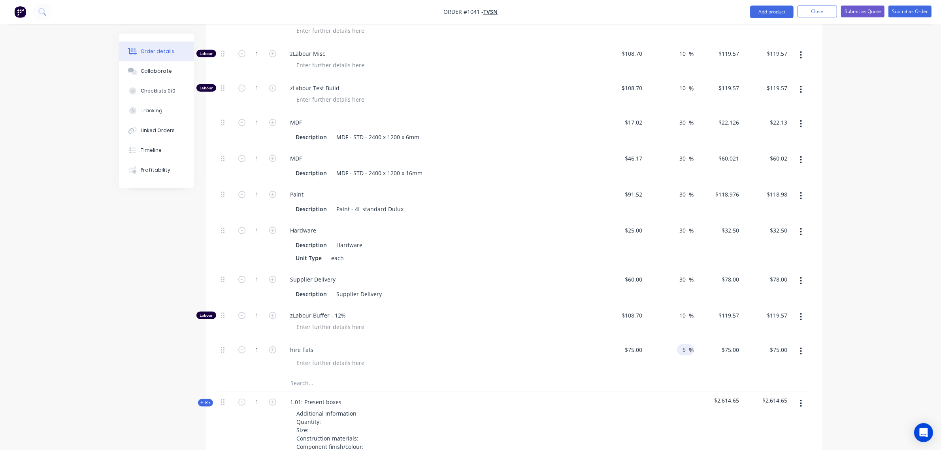
type input "5"
type input "$78.75"
click at [599, 323] on div "$108.70 $108.70" at bounding box center [621, 322] width 49 height 34
click at [252, 153] on input "1" at bounding box center [257, 159] width 21 height 12
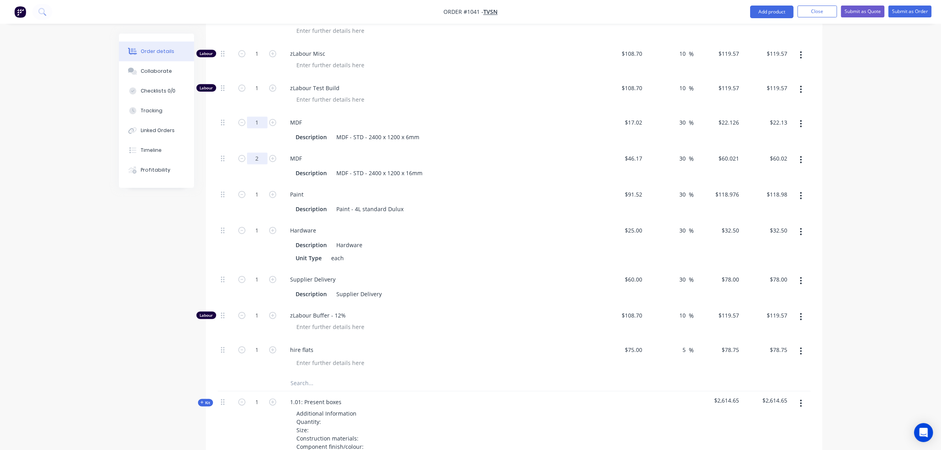
type input "2"
type input "$120.04"
click at [256, 117] on input "1" at bounding box center [257, 123] width 21 height 12
type input "2"
type input "$44.25"
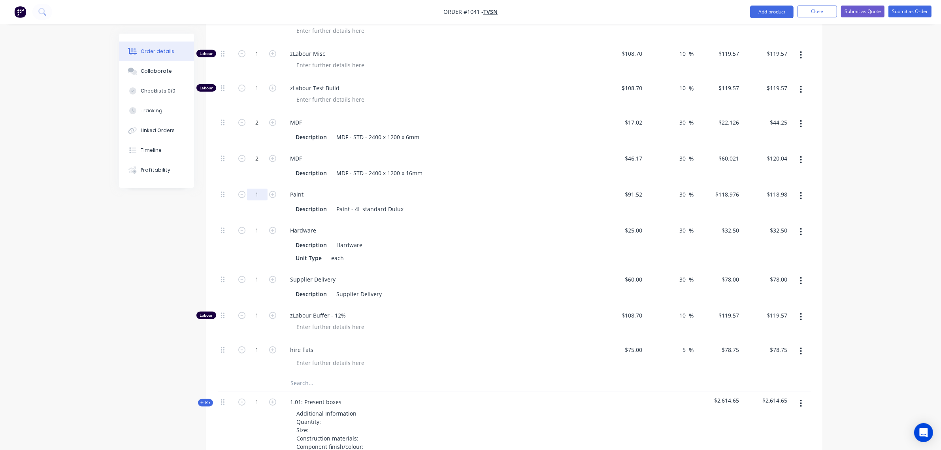
click at [252, 189] on input "1" at bounding box center [257, 195] width 21 height 12
click at [252, 225] on input "1" at bounding box center [257, 231] width 21 height 12
type input "5"
type input "$162.50"
click at [254, 273] on div "1" at bounding box center [257, 279] width 21 height 12
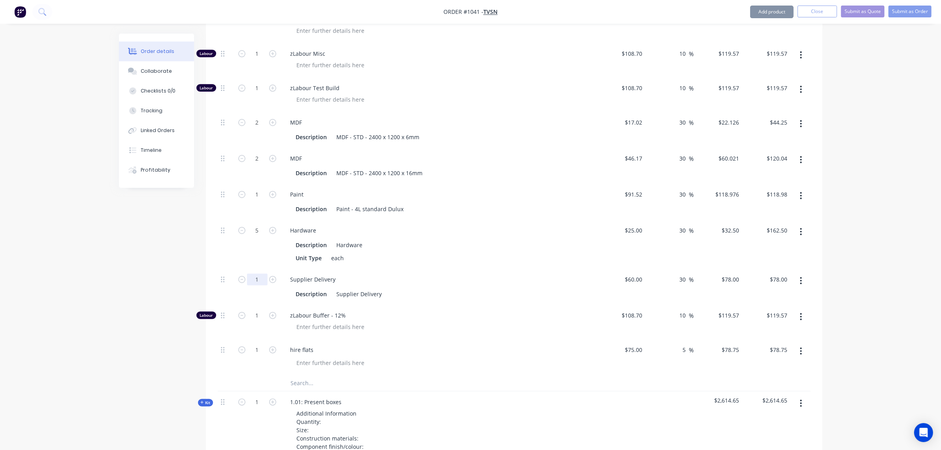
click at [255, 274] on input "1" at bounding box center [257, 280] width 21 height 12
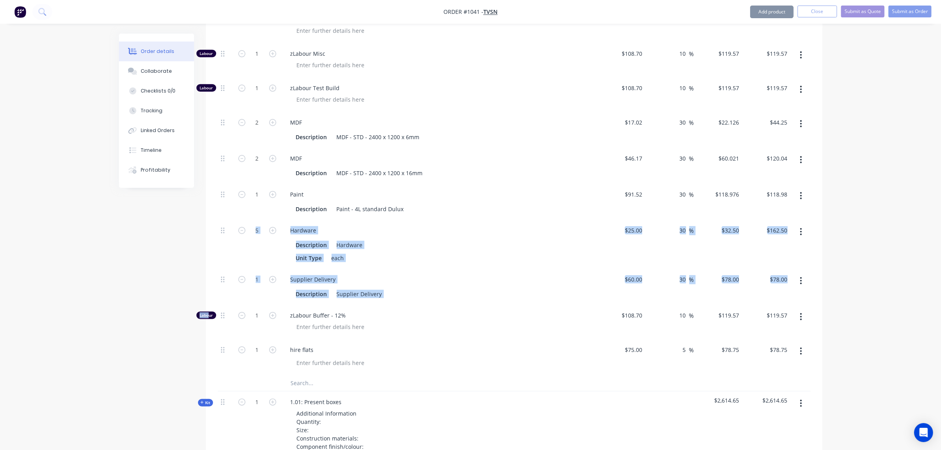
drag, startPoint x: 209, startPoint y: 306, endPoint x: 215, endPoint y: 249, distance: 56.9
click at [215, 249] on div "Qty Cost Markup Price Total Kit 1 1.01: Pinnacle marquee Additional Information…" at bounding box center [514, 274] width 617 height 1412
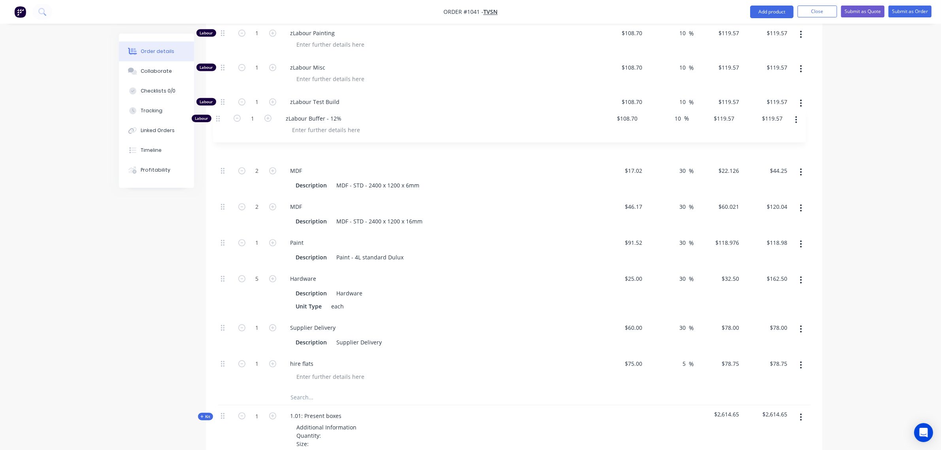
drag, startPoint x: 222, startPoint y: 304, endPoint x: 217, endPoint y: 121, distance: 183.5
click at [218, 121] on div "Labour 1 zLabour Building $108.70 $108.70 10 10 % $119.57 $119.57 $119.57 $119.…" at bounding box center [514, 102] width 593 height 573
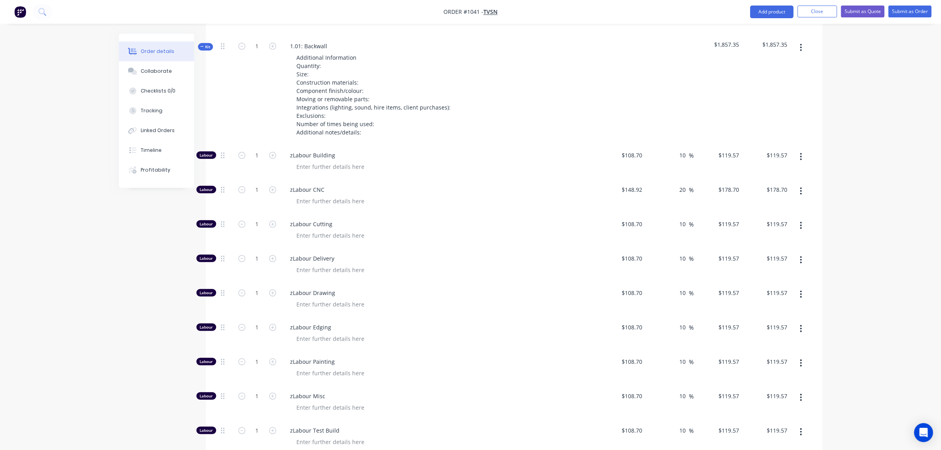
click at [413, 161] on div at bounding box center [443, 166] width 304 height 11
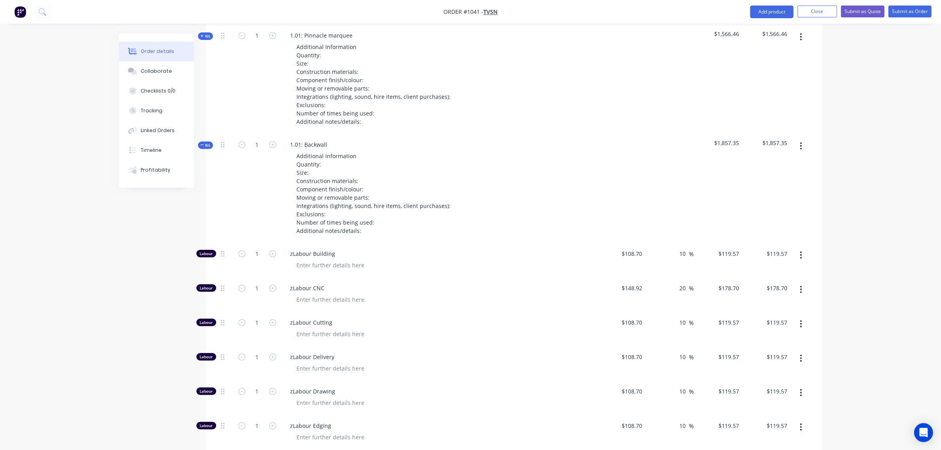
scroll to position [357, 0]
click at [256, 386] on input "1" at bounding box center [257, 392] width 21 height 12
type input "0"
type input "$0.00"
click at [255, 283] on input "1" at bounding box center [257, 289] width 21 height 12
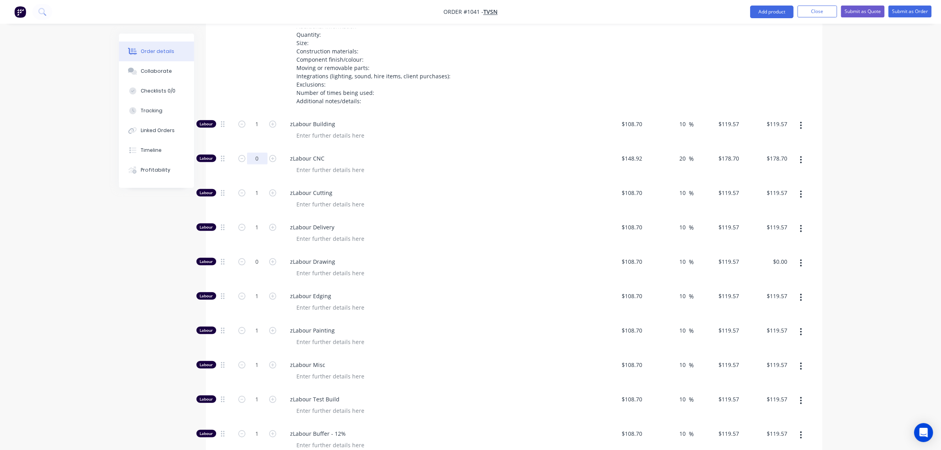
scroll to position [487, 0]
type input "0"
type input "$0.00"
click at [255, 289] on input "1" at bounding box center [257, 295] width 21 height 12
type input "0"
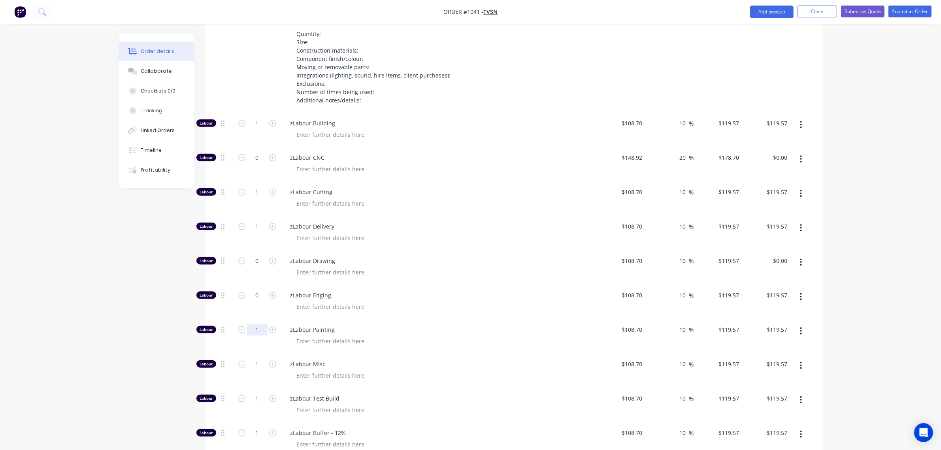
type input "$0.00"
click at [255, 324] on input "1" at bounding box center [257, 330] width 21 height 12
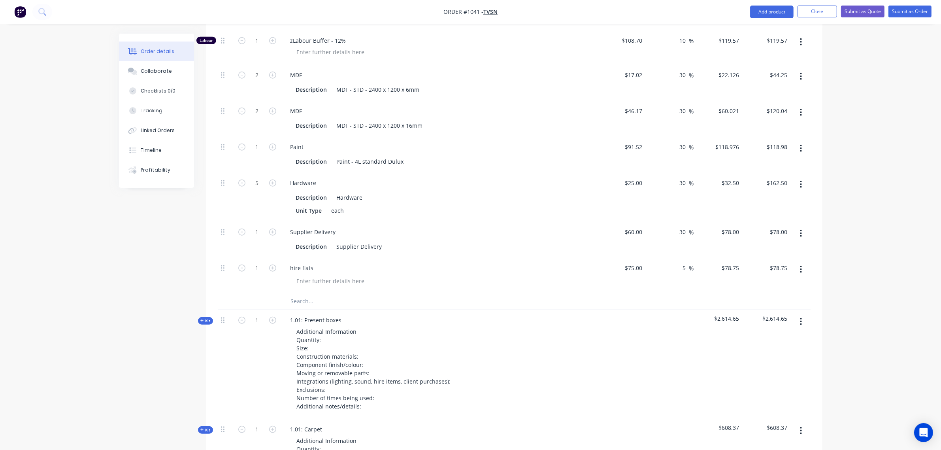
scroll to position [883, 0]
type input "0"
type input "$0.00"
click at [303, 290] on input "text" at bounding box center [370, 298] width 158 height 16
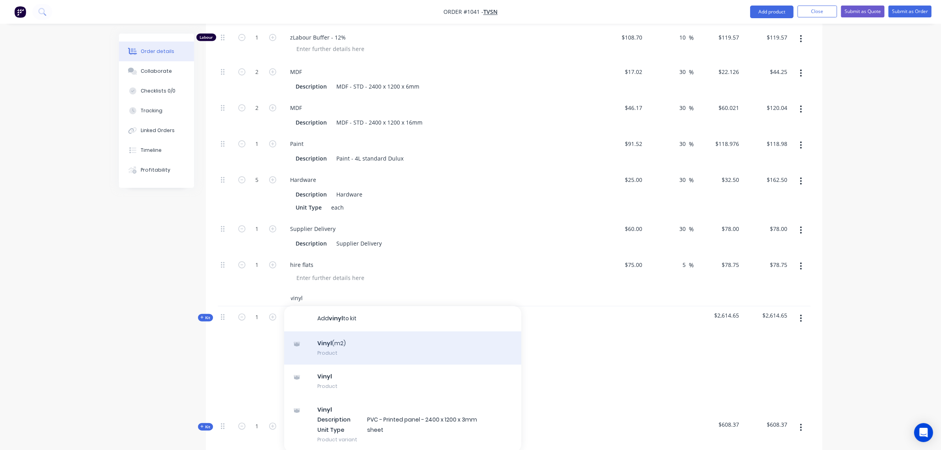
type input "vinyl"
click at [361, 341] on div "Vinyl (m2) Product" at bounding box center [402, 347] width 237 height 33
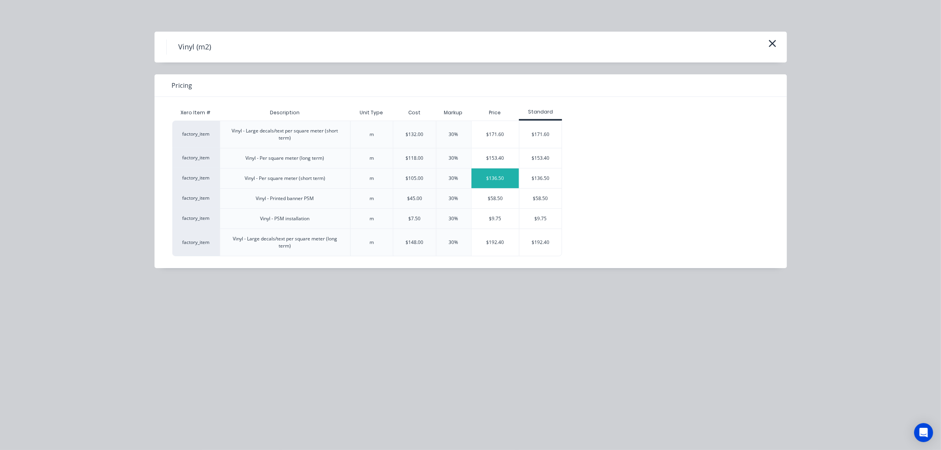
click at [503, 184] on div "$136.50" at bounding box center [496, 178] width 48 height 20
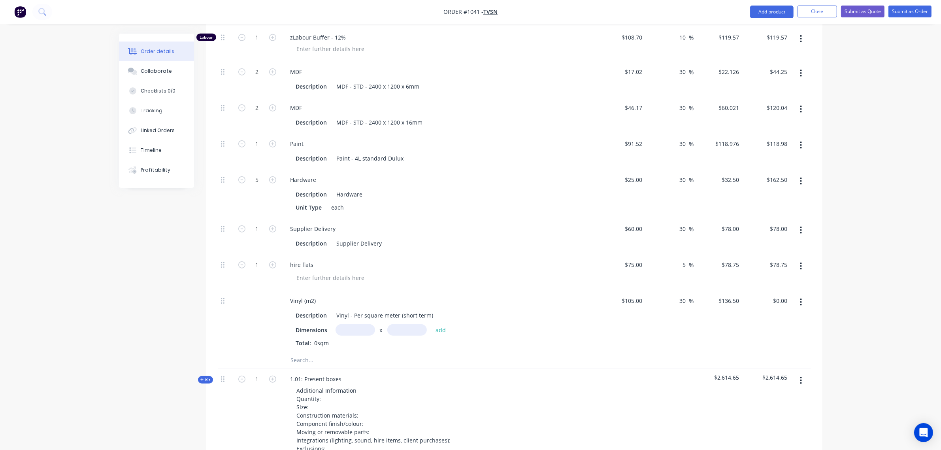
click at [361, 324] on input "text" at bounding box center [356, 329] width 40 height 11
type input "4.8m"
click at [393, 324] on input "text" at bounding box center [407, 329] width 40 height 11
type input "4"
click at [432, 325] on button "add" at bounding box center [441, 330] width 19 height 11
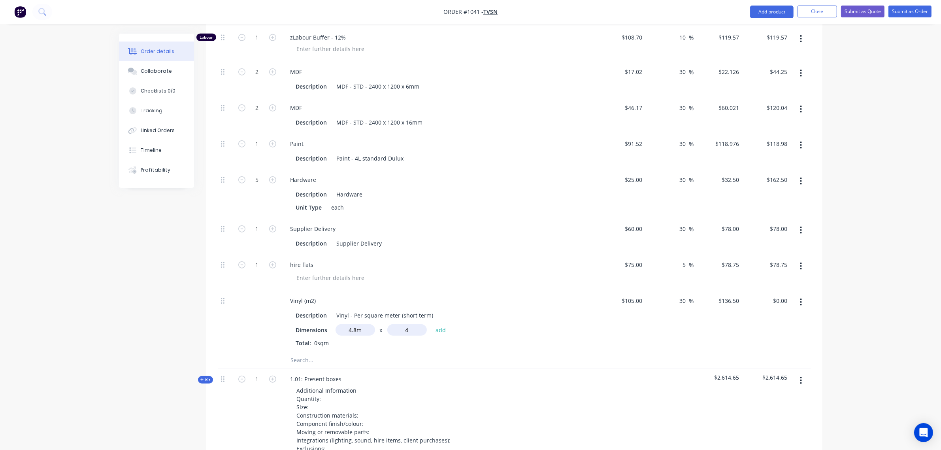
type input "$2,620.80"
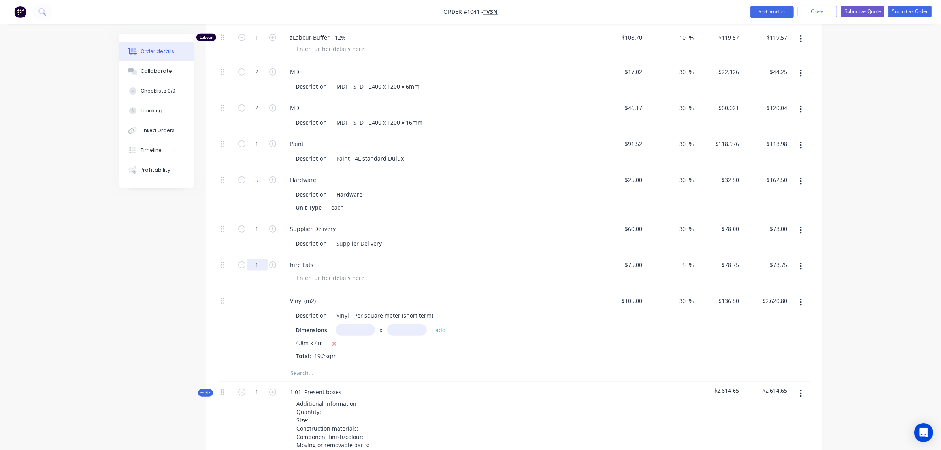
drag, startPoint x: 251, startPoint y: 253, endPoint x: 248, endPoint y: 257, distance: 5.1
click at [252, 259] on input "1" at bounding box center [257, 265] width 21 height 12
type input "8"
type input "$630.00"
click at [484, 223] on div "Supplier Delivery" at bounding box center [439, 228] width 310 height 11
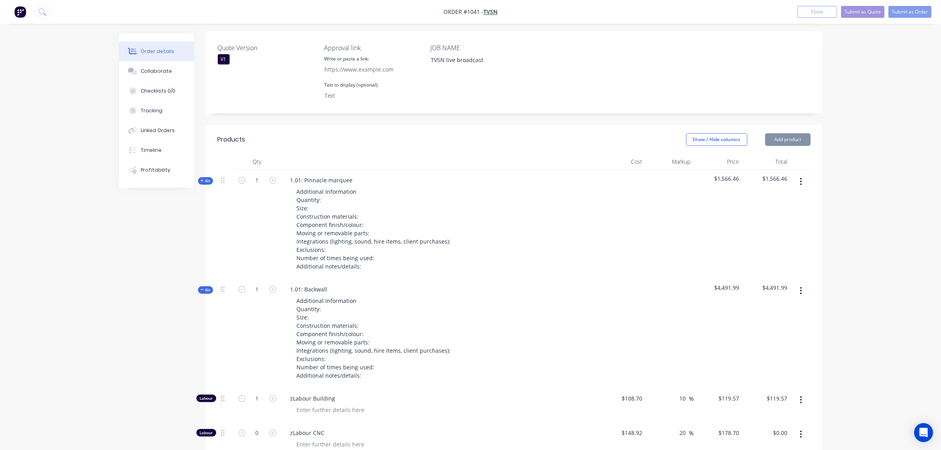
scroll to position [212, 0]
click at [206, 287] on span "Kit" at bounding box center [205, 290] width 10 height 6
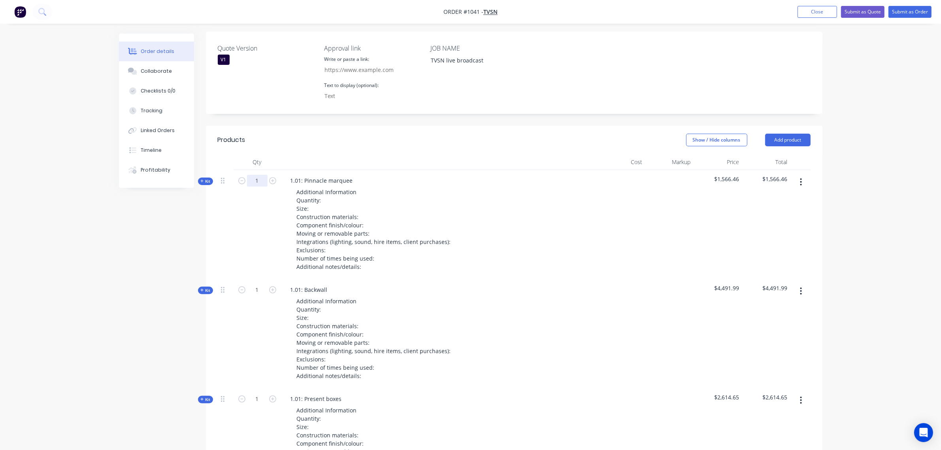
click at [253, 175] on input "1" at bounding box center [257, 181] width 21 height 12
click at [321, 154] on div at bounding box center [439, 162] width 316 height 16
click at [250, 175] on input "0" at bounding box center [257, 181] width 21 height 12
type input "1"
click at [208, 178] on span "Kit" at bounding box center [205, 181] width 10 height 6
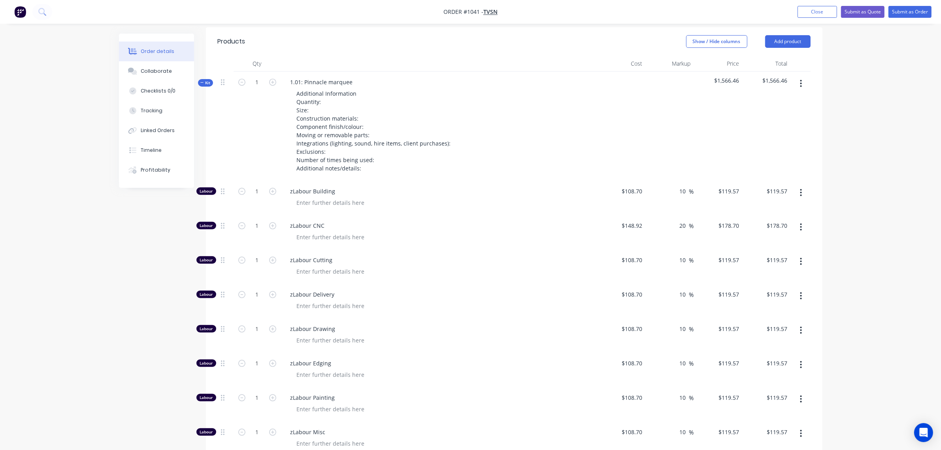
click at [259, 190] on div "1" at bounding box center [257, 198] width 47 height 34
click at [257, 185] on input "1" at bounding box center [257, 191] width 21 height 12
type input "0"
type input "$0.00"
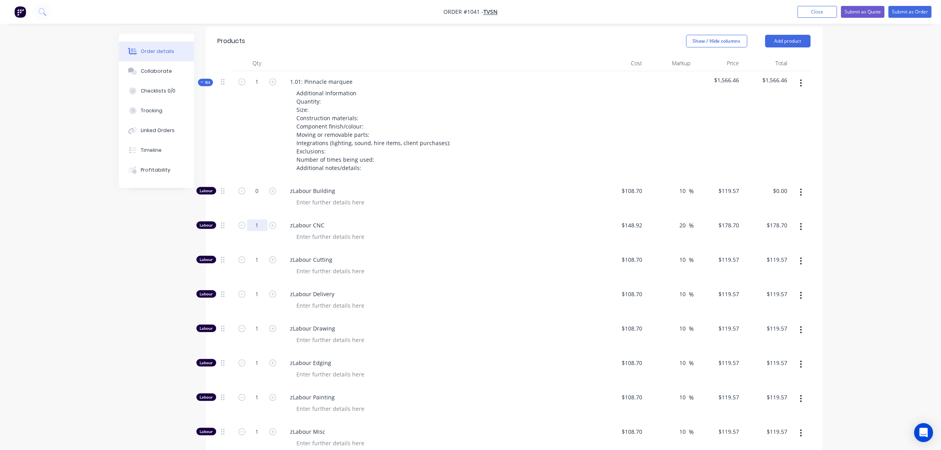
click at [254, 219] on input "1" at bounding box center [257, 225] width 21 height 12
type input "0"
type input "$0.00"
drag, startPoint x: 252, startPoint y: 250, endPoint x: 254, endPoint y: 271, distance: 20.7
click at [253, 254] on input "1" at bounding box center [257, 260] width 21 height 12
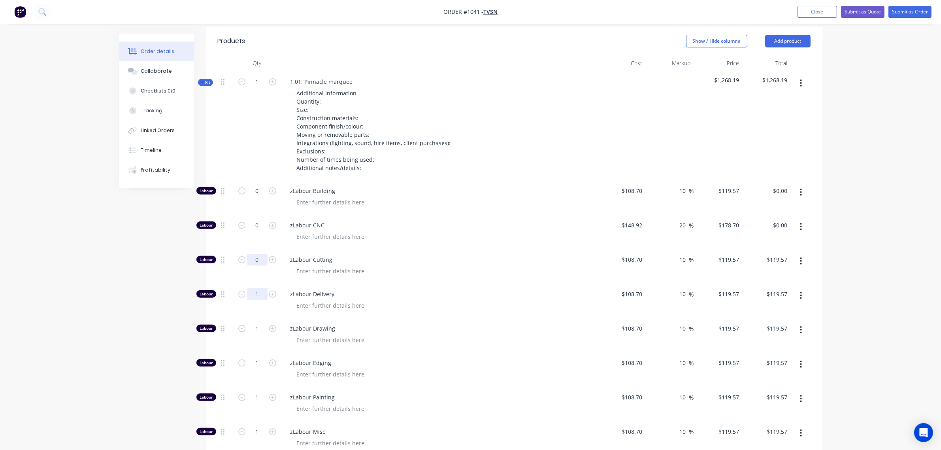
type input "0"
type input "$0.00"
click at [254, 288] on input "1" at bounding box center [257, 294] width 21 height 12
type input "0"
type input "$0.00"
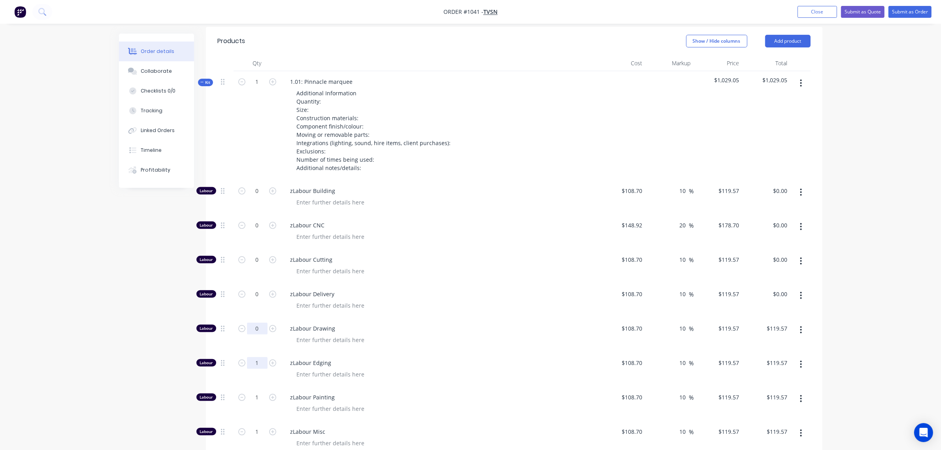
type input "0"
type input "$0.00"
click at [251, 357] on input "1" at bounding box center [257, 363] width 21 height 12
type input "0"
type input "$0.00"
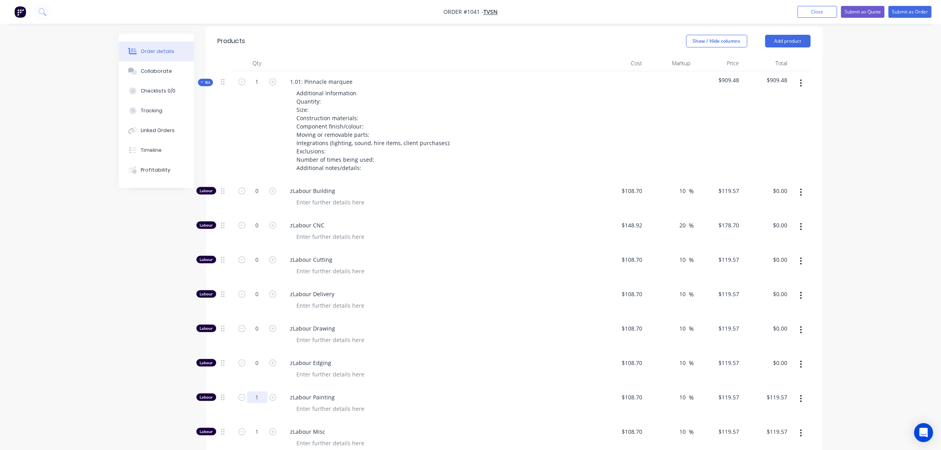
click at [252, 391] on input "1" at bounding box center [257, 397] width 21 height 12
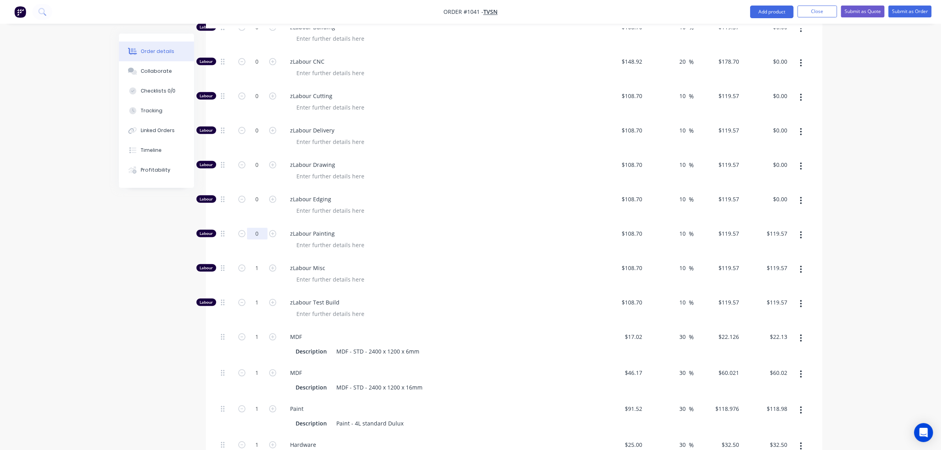
scroll to position [475, 0]
type input "0"
type input "$0.00"
click at [257, 261] on input "1" at bounding box center [257, 267] width 21 height 12
type input "0"
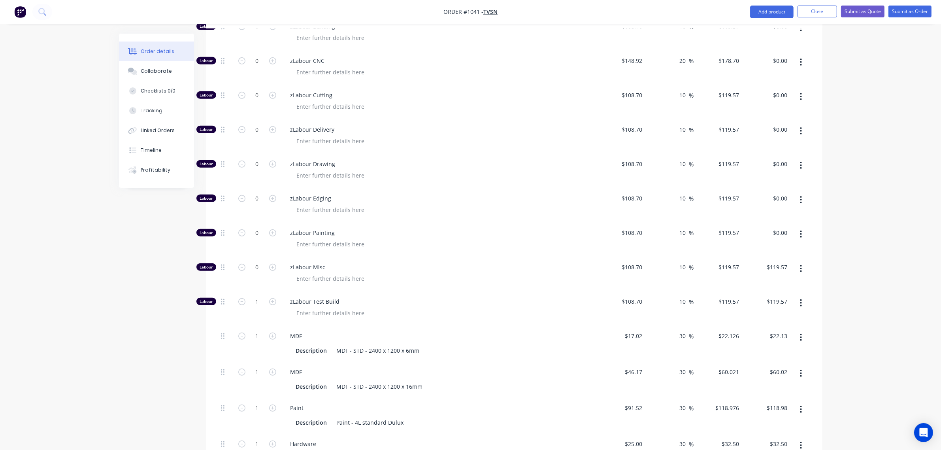
type input "$0.00"
drag, startPoint x: 254, startPoint y: 283, endPoint x: 255, endPoint y: 290, distance: 7.2
click at [254, 291] on div "1" at bounding box center [257, 308] width 47 height 34
click at [255, 296] on input "1" at bounding box center [257, 302] width 21 height 12
type input "0"
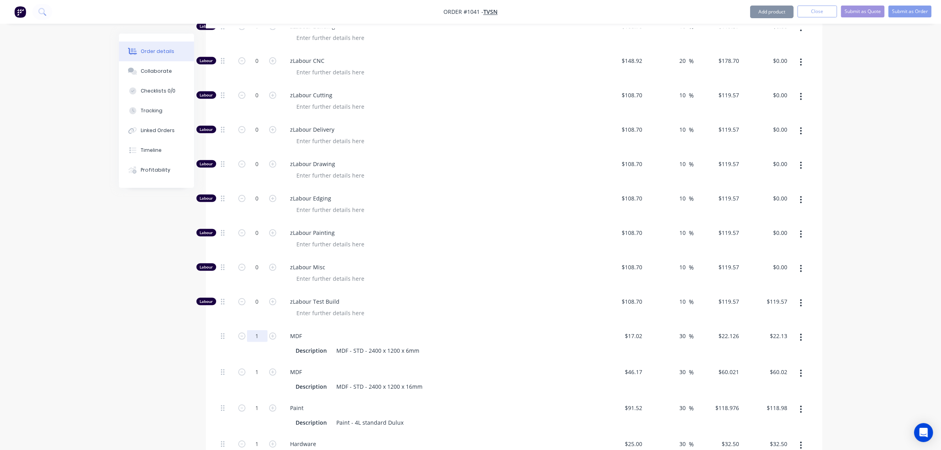
type input "$0.00"
click at [256, 330] on input "1" at bounding box center [257, 336] width 21 height 12
type input "0"
type input "$0.00"
click at [254, 366] on input "1" at bounding box center [257, 372] width 21 height 12
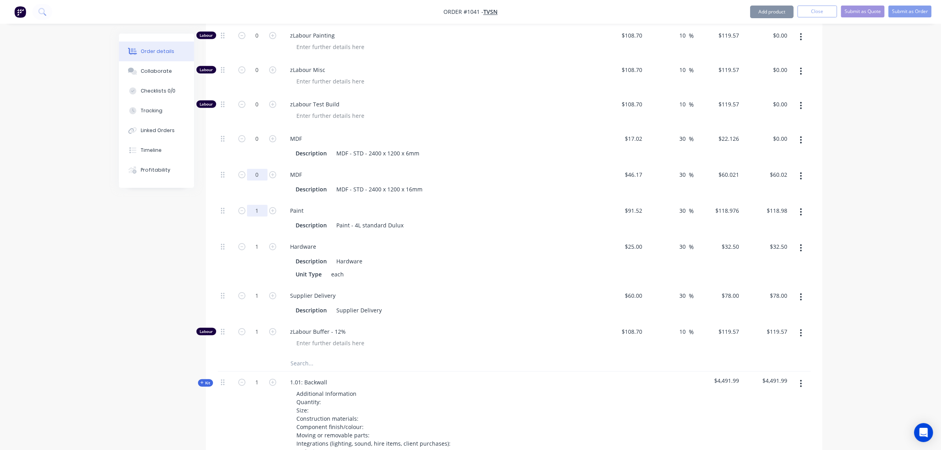
scroll to position [673, 0]
type input "0"
type input "$0.00"
click at [255, 204] on input "1" at bounding box center [257, 210] width 21 height 12
type input "0"
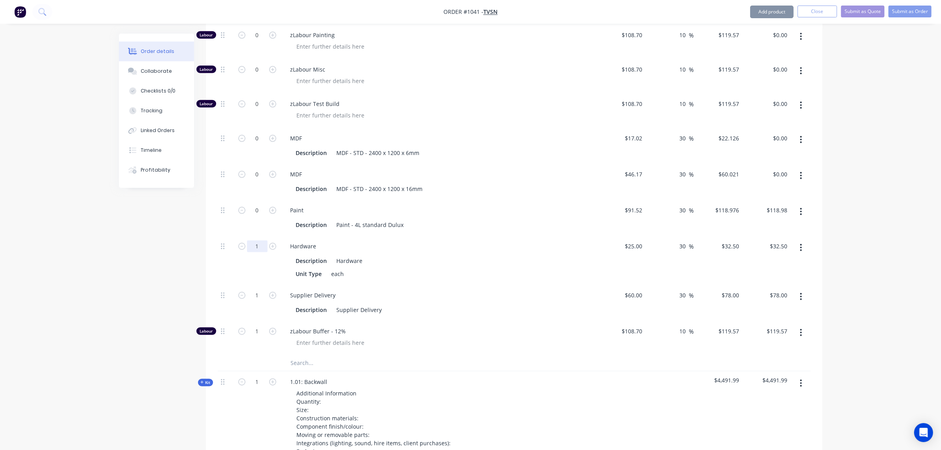
type input "$0.00"
click at [255, 240] on input "1" at bounding box center [257, 246] width 21 height 12
type input "0"
type input "$0.00"
click at [256, 289] on input "1" at bounding box center [257, 295] width 21 height 12
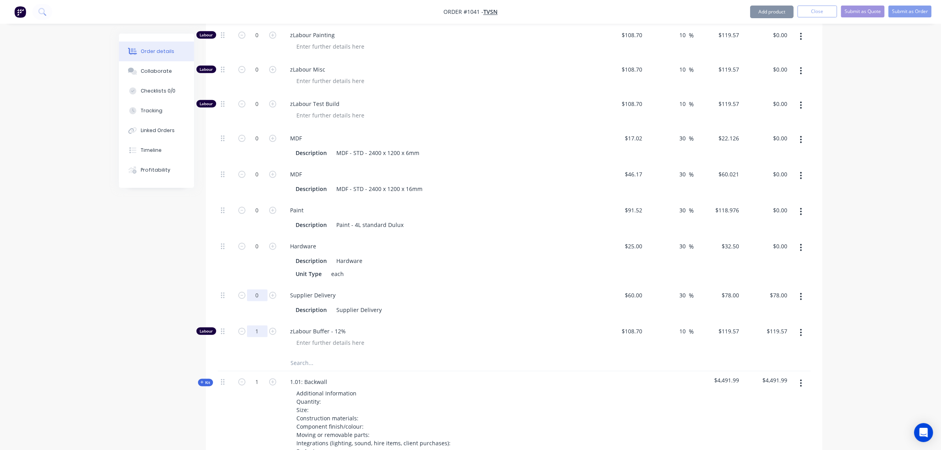
type input "0"
type input "$0.00"
click at [254, 325] on input "1" at bounding box center [257, 331] width 21 height 12
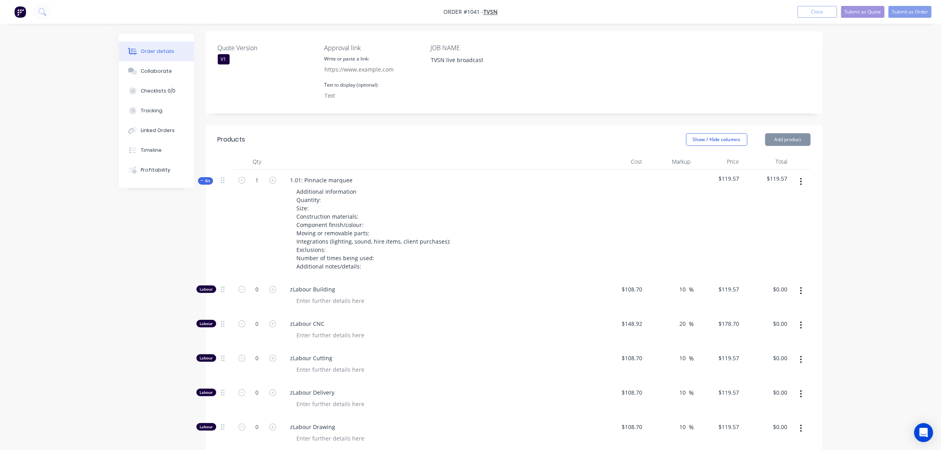
scroll to position [212, 0]
type input "0"
click at [205, 178] on span "Kit" at bounding box center [205, 181] width 10 height 6
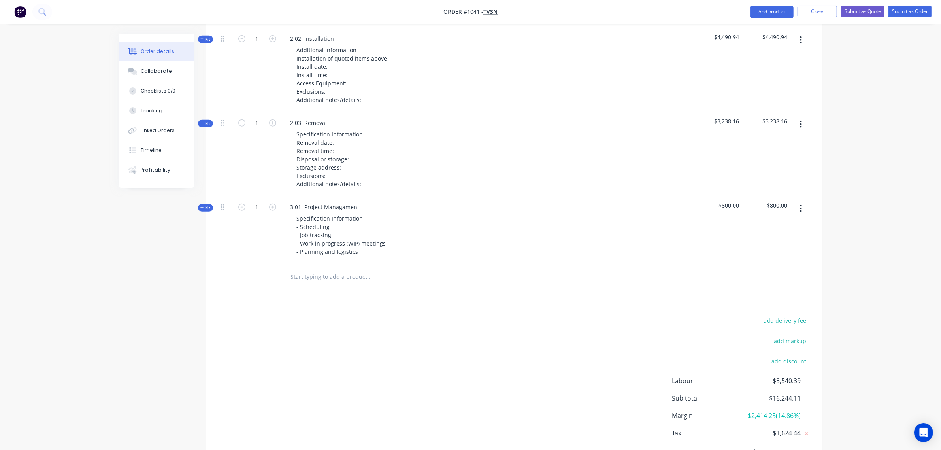
scroll to position [880, 0]
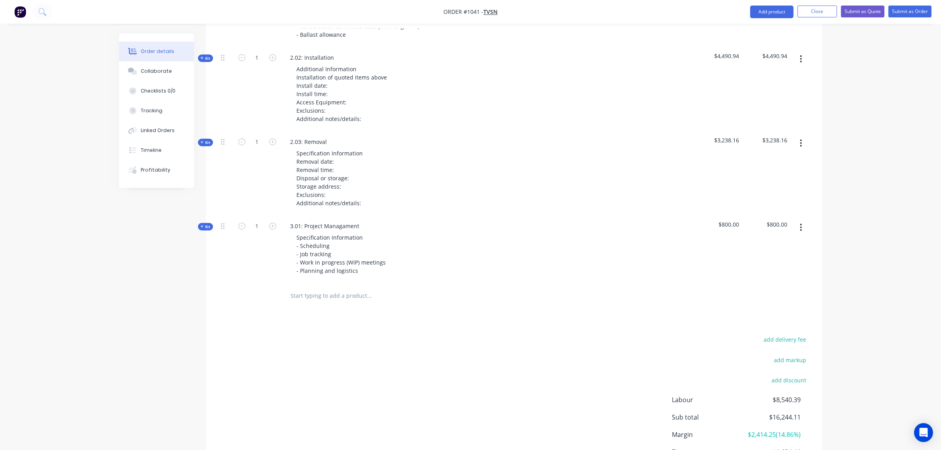
click at [210, 140] on span "Kit" at bounding box center [205, 143] width 10 height 6
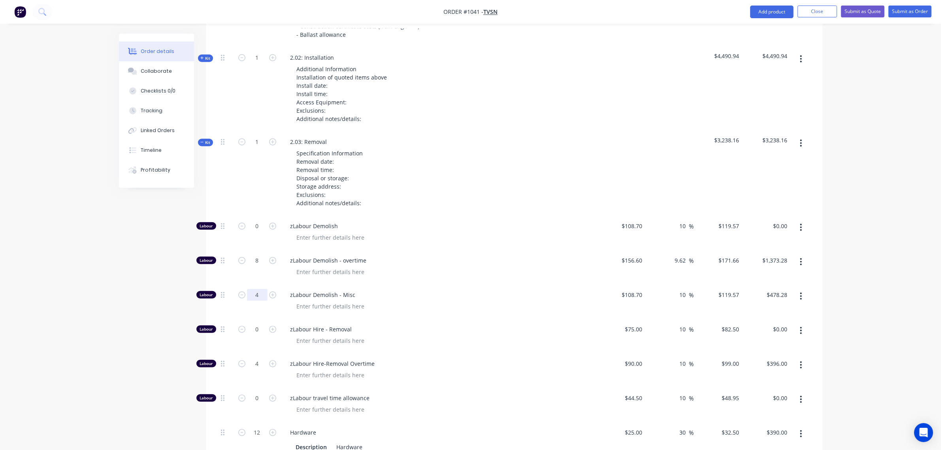
click at [253, 289] on input "4" at bounding box center [257, 295] width 21 height 12
click at [255, 358] on input "4" at bounding box center [257, 364] width 21 height 12
type input "0"
type input "$0.00"
click at [446, 250] on div "zLabour Demolish - overtime" at bounding box center [439, 267] width 316 height 34
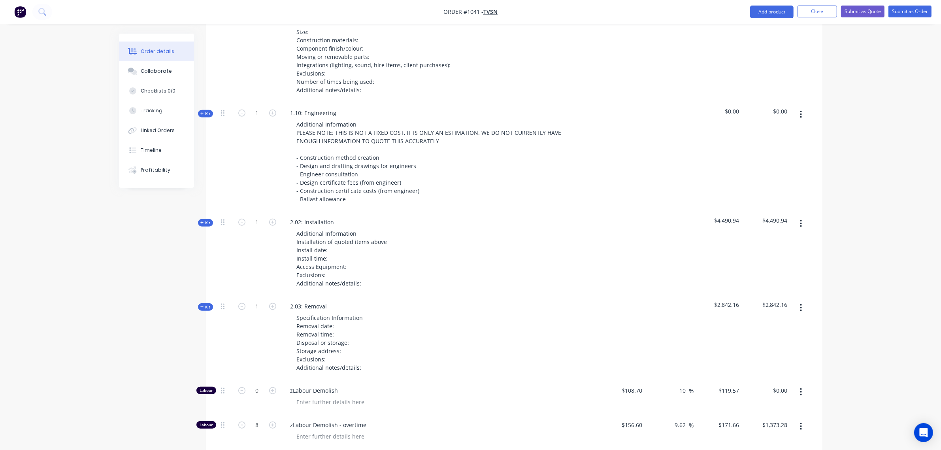
scroll to position [716, 0]
click at [210, 220] on span "Kit" at bounding box center [205, 223] width 10 height 6
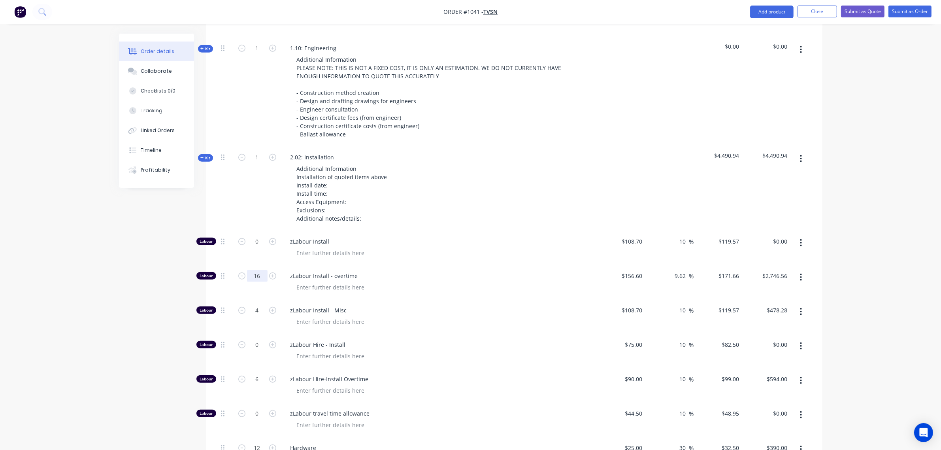
scroll to position [781, 0]
click at [253, 270] on input "16" at bounding box center [257, 276] width 21 height 12
type input "8"
type input "$1,373.28"
click at [252, 304] on input "4" at bounding box center [257, 310] width 21 height 12
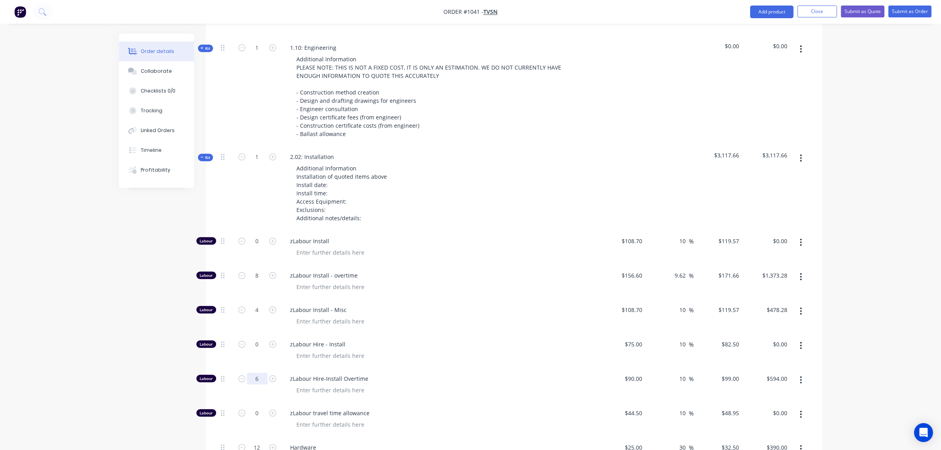
click at [251, 373] on input "6" at bounding box center [257, 379] width 21 height 12
type input "0"
type input "$0.00"
click at [501, 169] on div "Additional Information Installation of quoted items above Install date: Install…" at bounding box center [439, 192] width 310 height 61
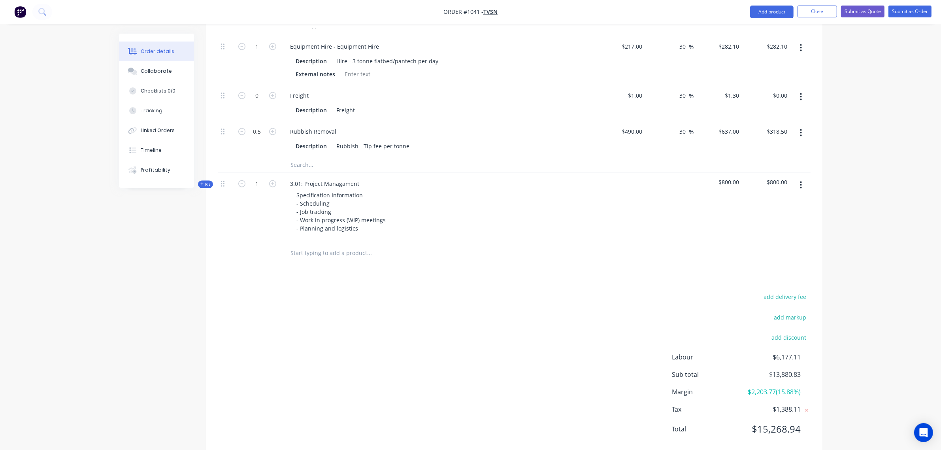
scroll to position [1645, 0]
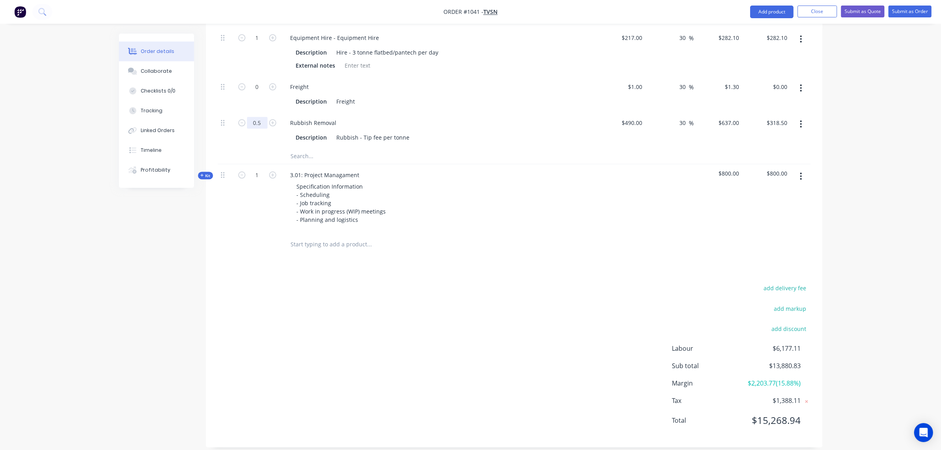
click at [259, 117] on input "0.5" at bounding box center [257, 123] width 21 height 12
type input "0.25"
type input "$159.25"
click at [426, 96] on div "Description Freight" at bounding box center [437, 101] width 289 height 11
click at [797, 303] on button "add markup" at bounding box center [790, 308] width 41 height 11
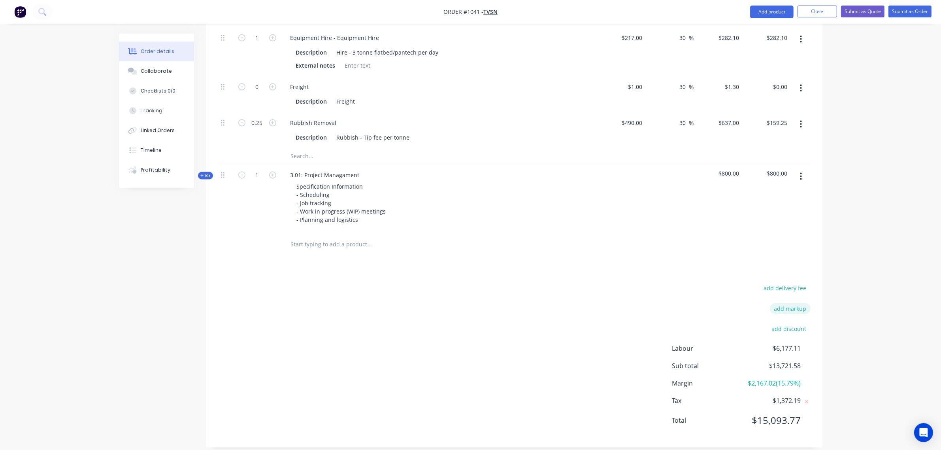
scroll to position [1642, 0]
click at [789, 306] on input at bounding box center [780, 312] width 36 height 12
type input "6"
click input "submit" at bounding box center [0, 0] width 0 height 0
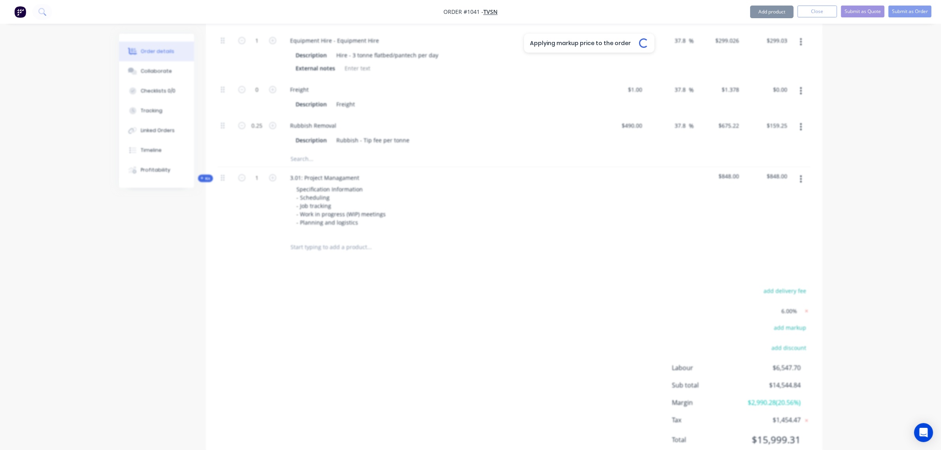
type input "16.6"
type input "$126.7442"
type input "16.19"
type input "$181.9596"
type input "$1,455.68"
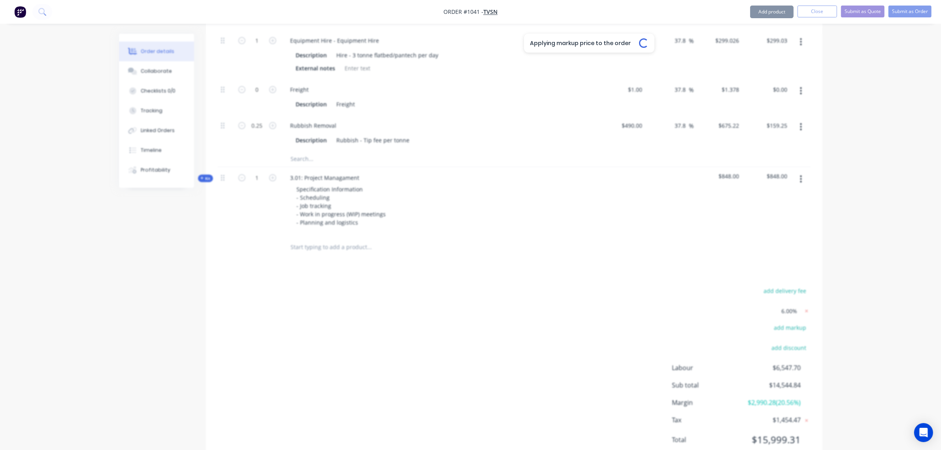
type input "16.6"
type input "$126.7442"
type input "$506.98"
type input "16.6"
type input "$87.45"
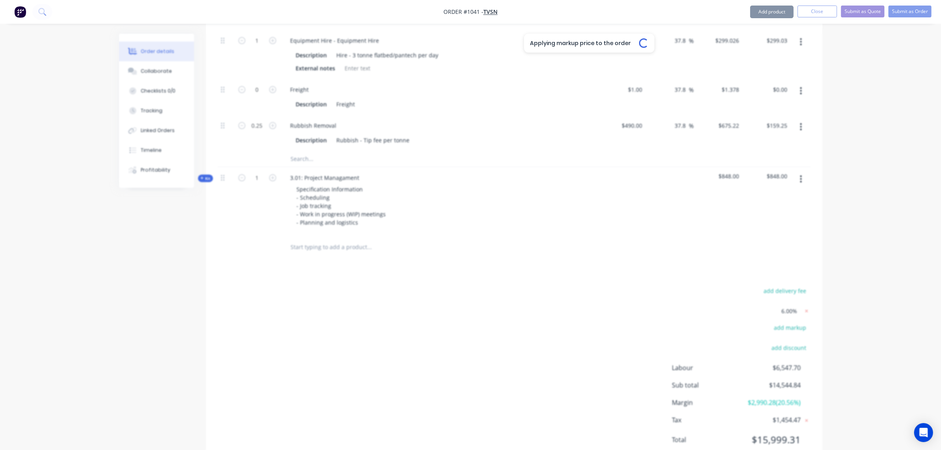
type input "16.6"
type input "$104.94"
type input "16.6"
type input "$51.887"
type input "37.8"
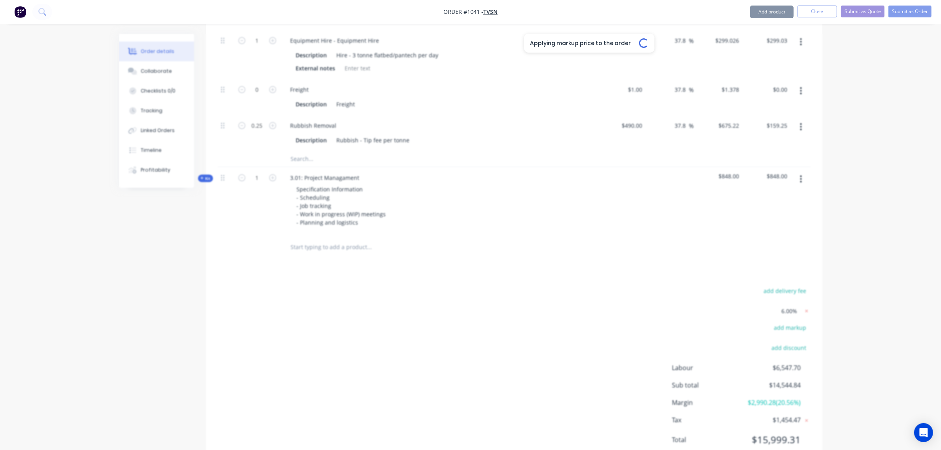
type input "$34.45"
type input "$413.40"
type input "37.8"
type input "$299.026"
type input "$299.03"
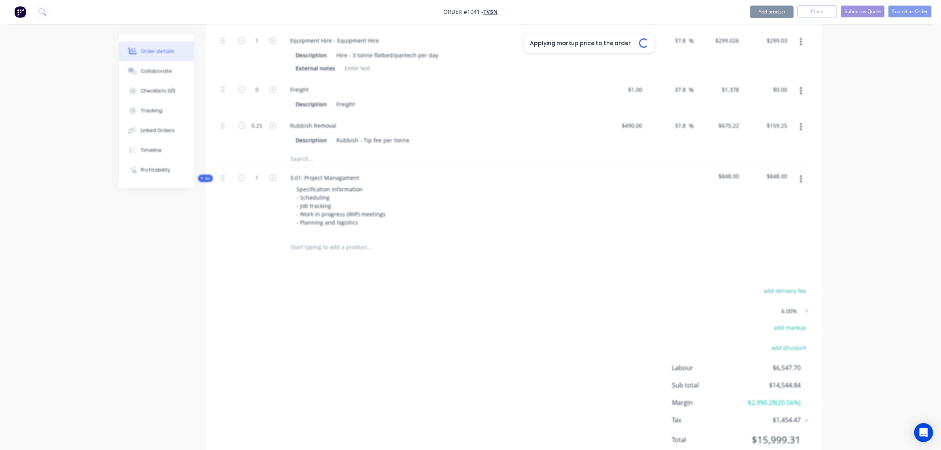
type input "37.8"
type input "$1.378"
type input "37.8"
type input "$675.22"
type input "$168.81"
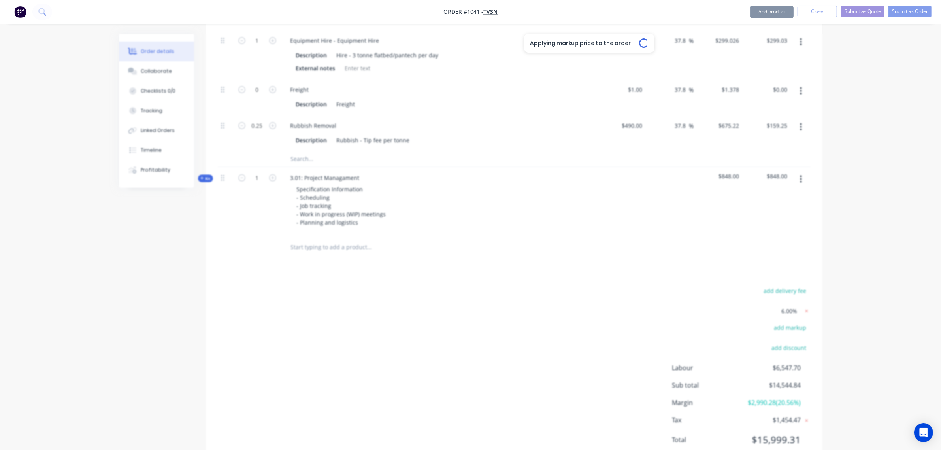
type input "16.6"
type input "$126.7442"
type input "16.19"
type input "$181.9596"
type input "$1,455.68"
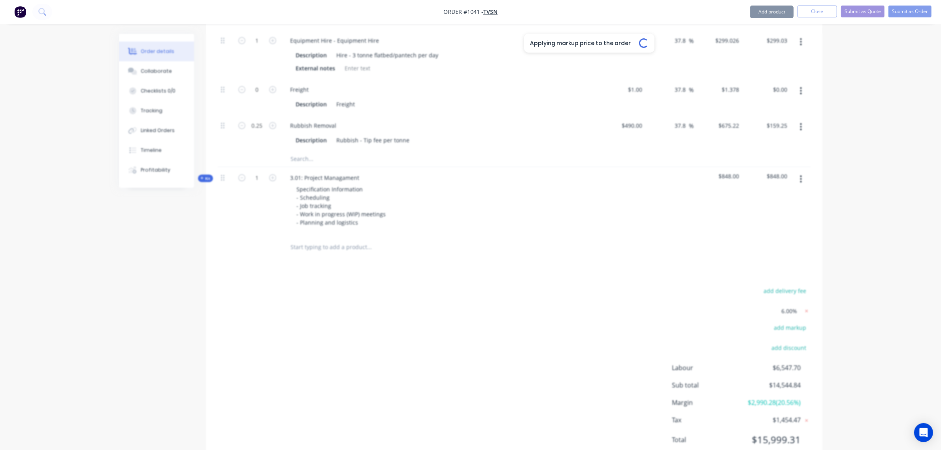
type input "16.6"
type input "$126.7442"
type input "$506.98"
